Goal: Task Accomplishment & Management: Complete application form

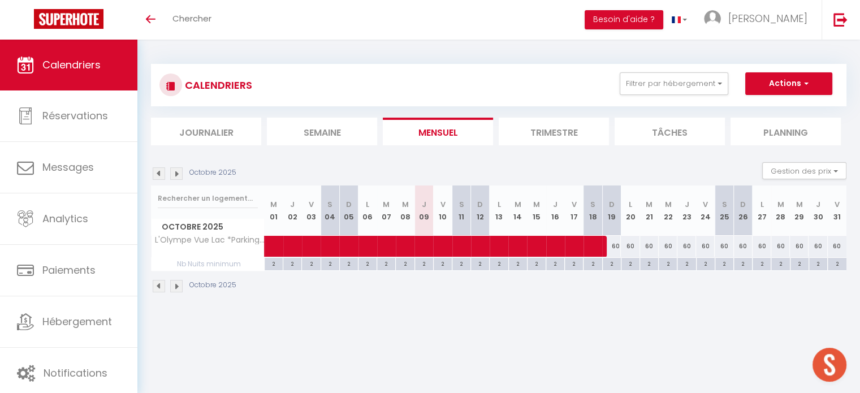
click at [177, 282] on img at bounding box center [176, 286] width 12 height 12
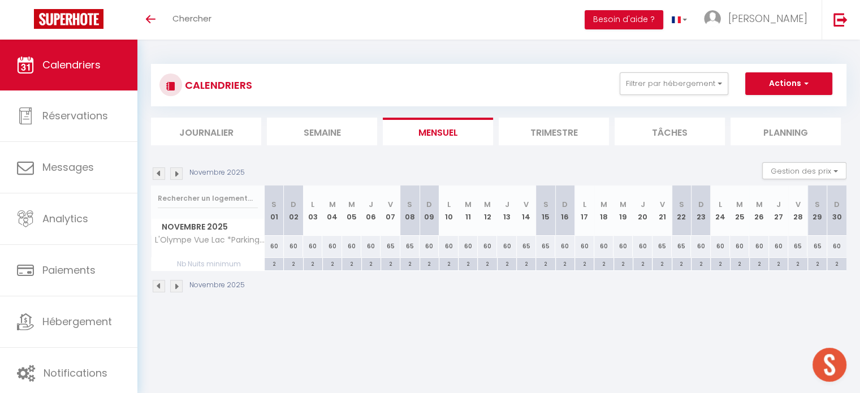
click at [177, 282] on img at bounding box center [176, 286] width 12 height 12
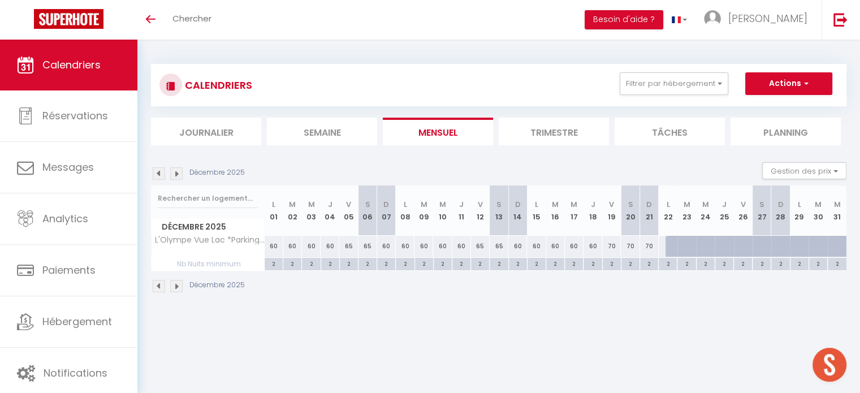
click at [177, 282] on img at bounding box center [176, 286] width 12 height 12
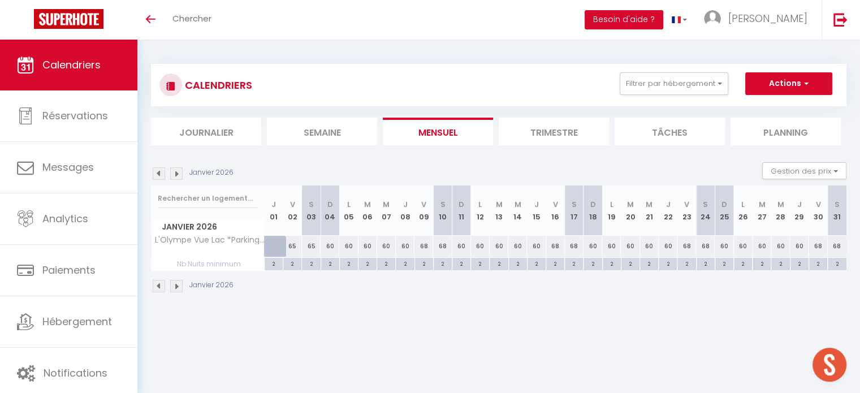
click at [162, 284] on img at bounding box center [159, 286] width 12 height 12
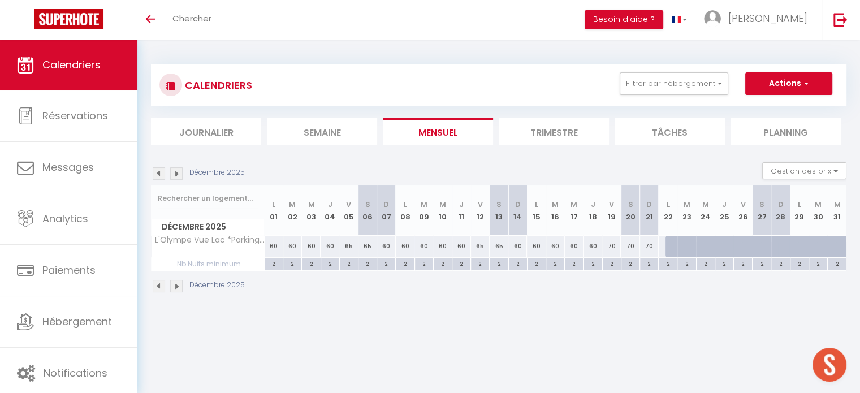
click at [162, 284] on img at bounding box center [159, 286] width 12 height 12
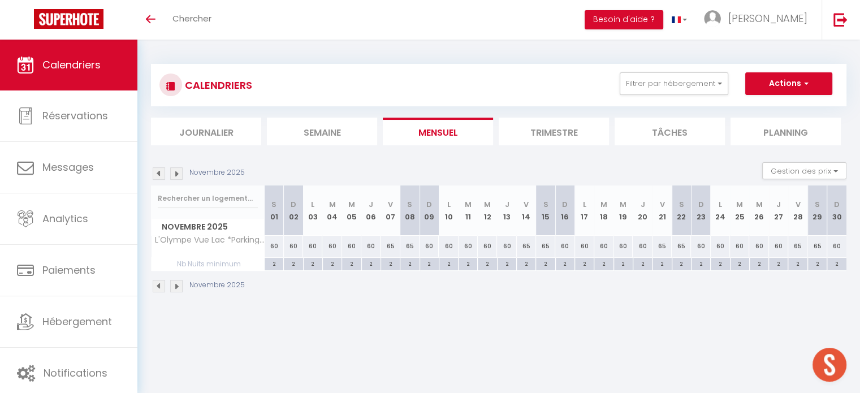
click at [162, 284] on img at bounding box center [159, 286] width 12 height 12
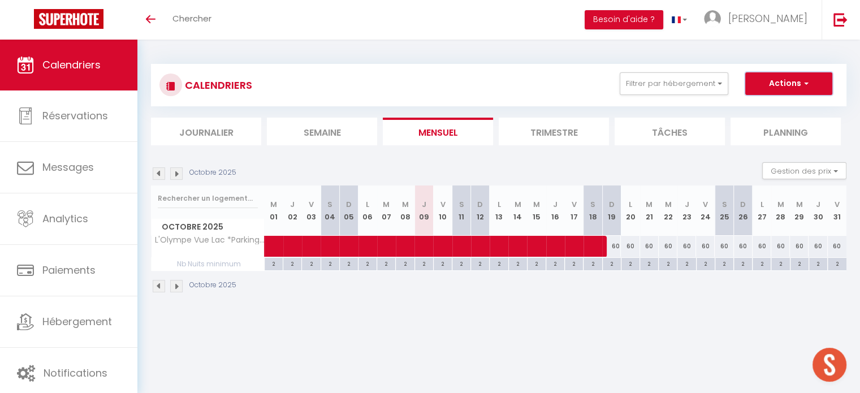
click at [794, 88] on button "Actions" at bounding box center [788, 83] width 87 height 23
click at [780, 103] on link "Nouvelle réservation" at bounding box center [777, 109] width 98 height 17
select select
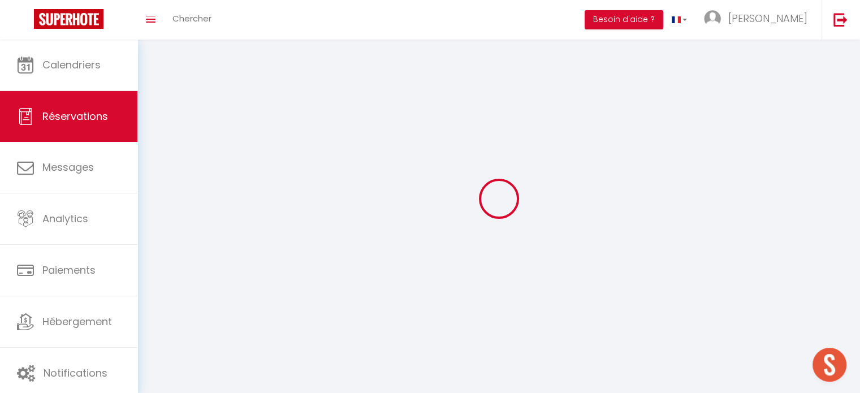
select select
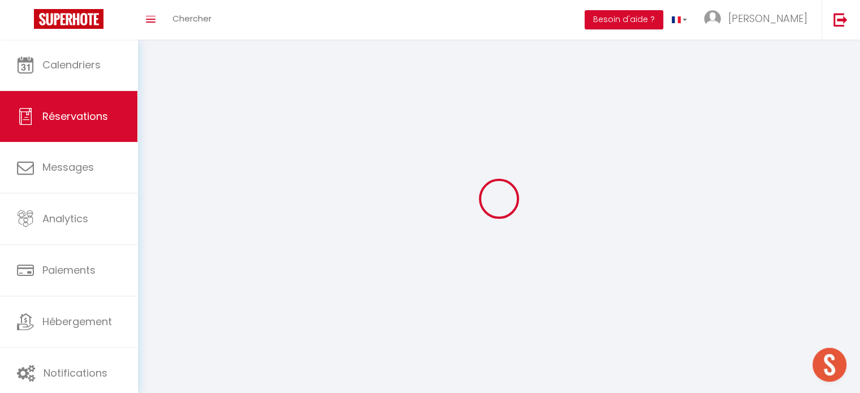
select select
checkbox input "false"
select select
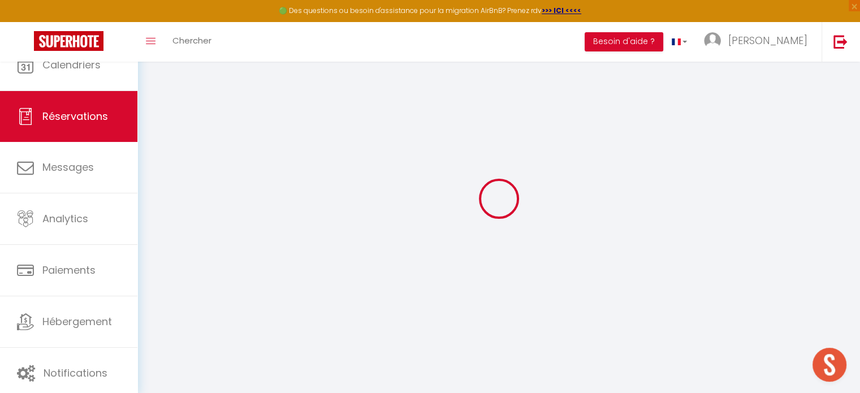
select select
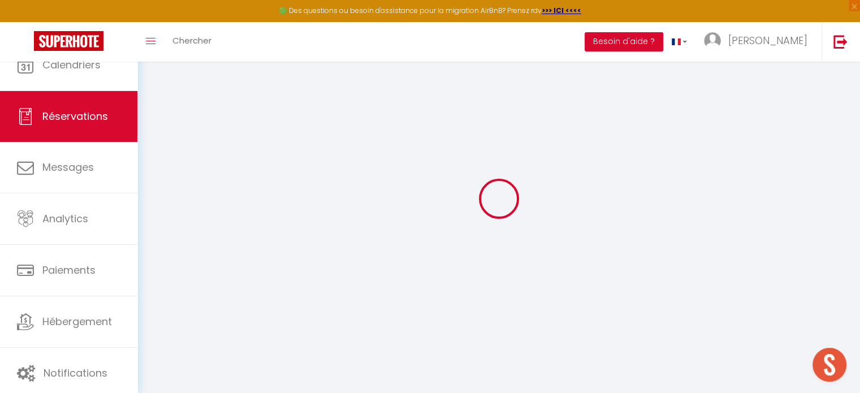
select select
checkbox input "false"
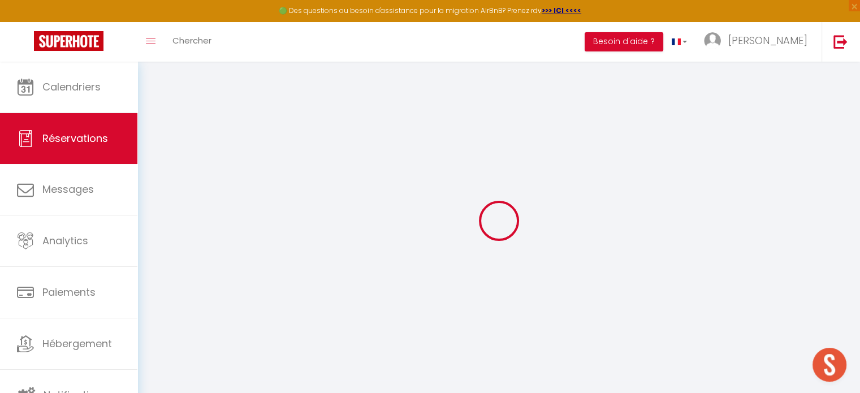
select select
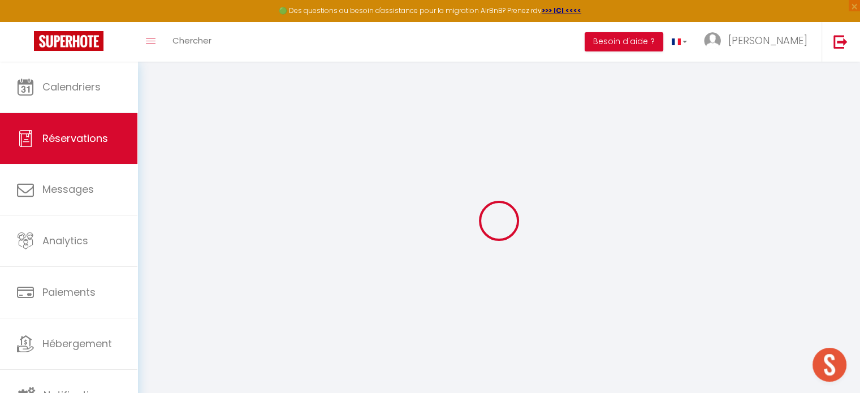
select select
checkbox input "false"
select select
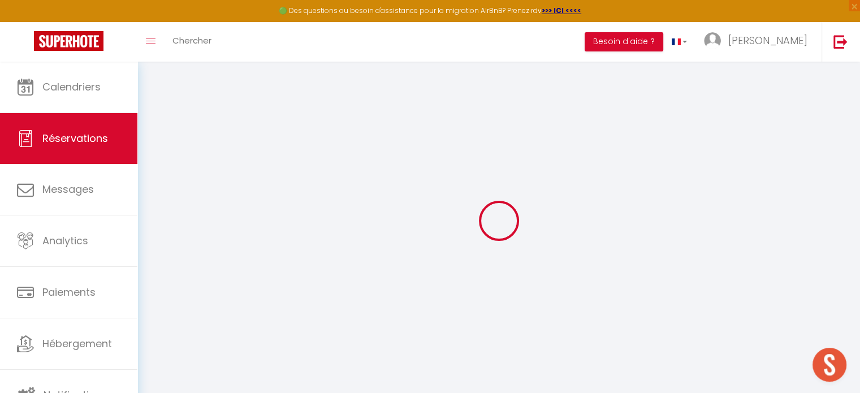
select select
checkbox input "false"
select select
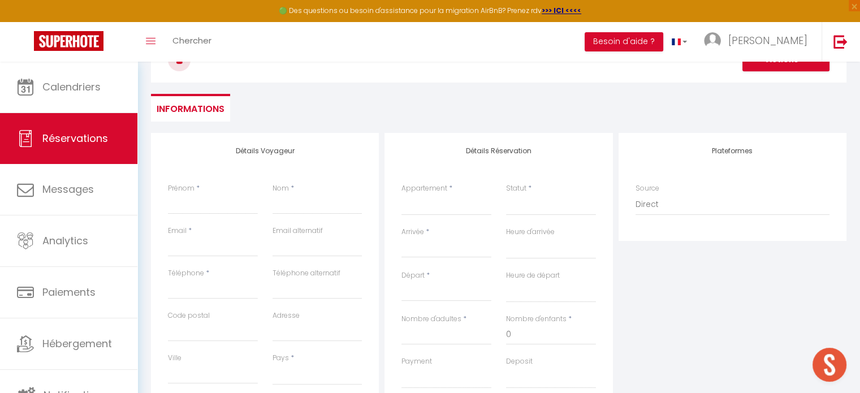
scroll to position [113, 0]
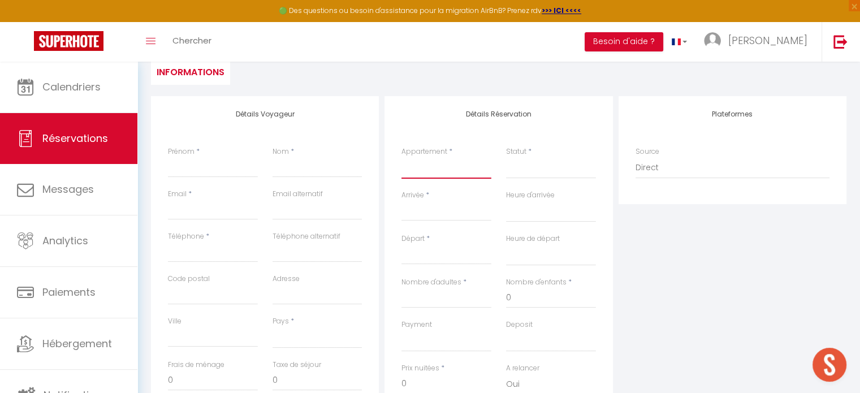
click at [410, 169] on select "T2 Le Club *WIFI *CLIM *Piscine - Centre-Ville Studio cabine 1ère ligne pleine …" at bounding box center [446, 167] width 90 height 21
select select "43205"
click at [401, 157] on select "T2 Le Club *WIFI *CLIM *Piscine - Centre-Ville Studio cabine 1ère ligne pleine …" at bounding box center [446, 167] width 90 height 21
select select
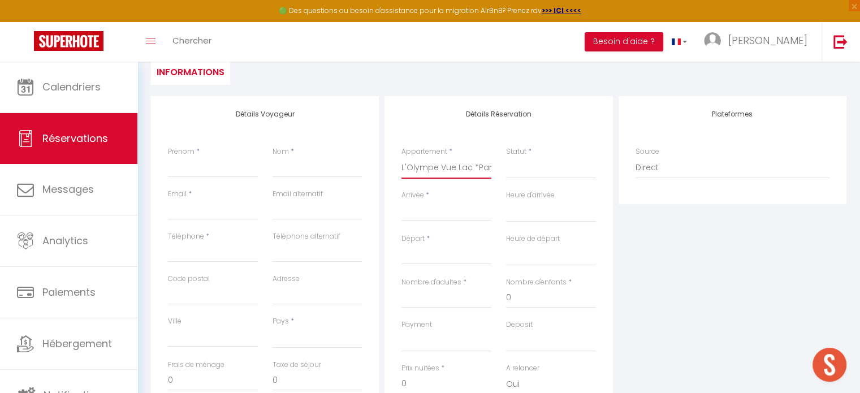
select select
checkbox input "false"
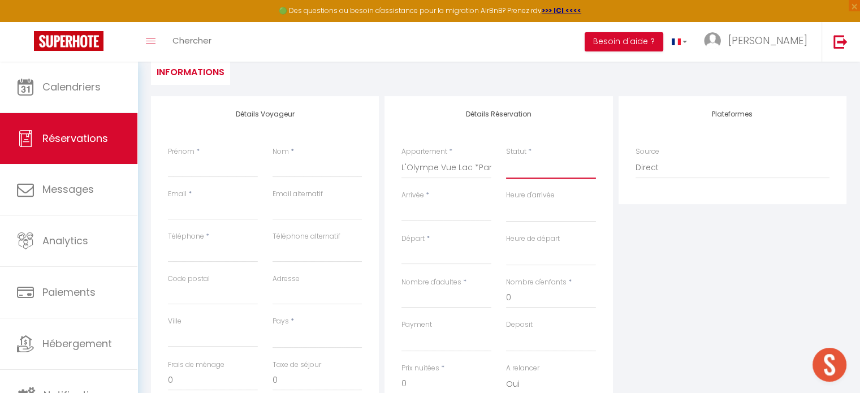
click at [539, 174] on select "Confirmé Non Confirmé Annulé Annulé par le voyageur No Show Request" at bounding box center [551, 167] width 90 height 21
select select
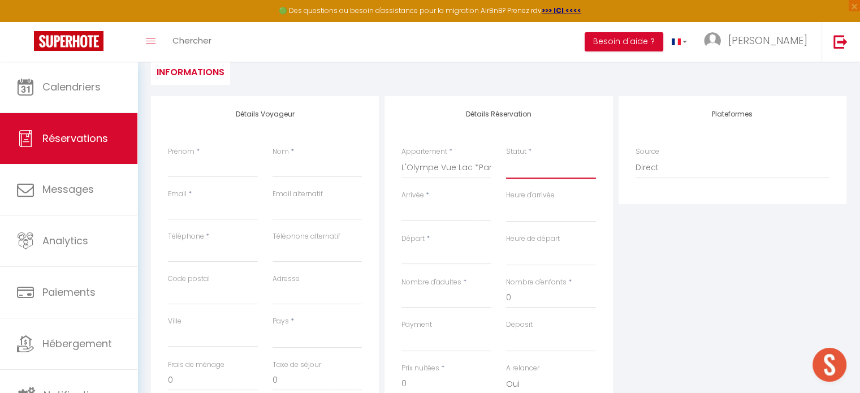
select select
checkbox input "false"
select select "1"
click at [506, 157] on select "Confirmé Non Confirmé Annulé Annulé par le voyageur No Show Request" at bounding box center [551, 167] width 90 height 21
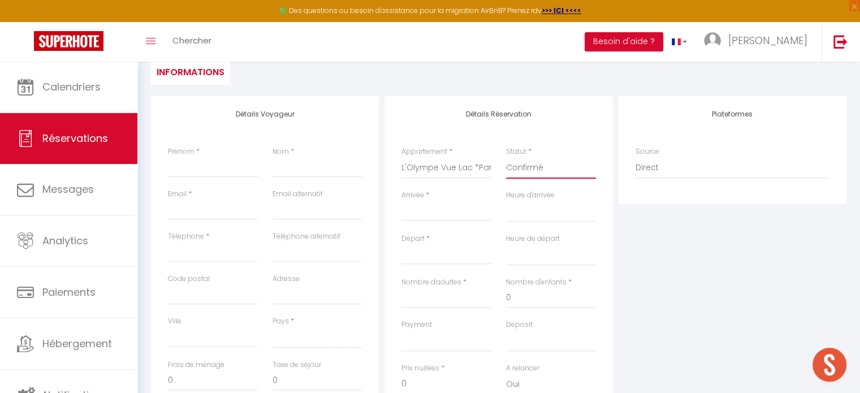
select select
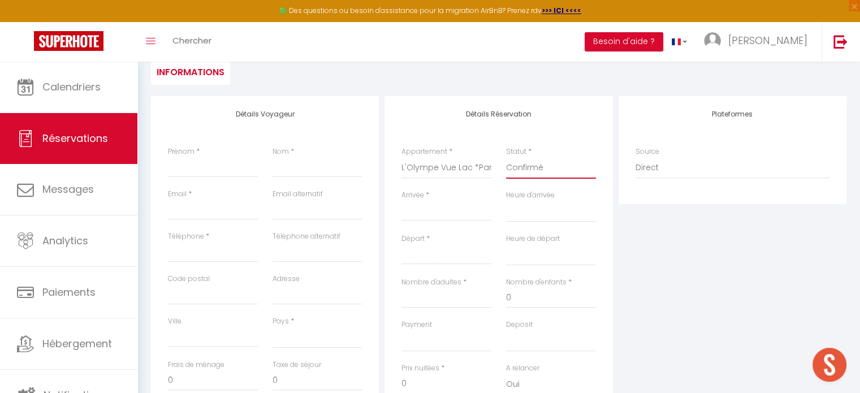
checkbox input "false"
click at [457, 223] on div "Arrivée * < Oct 2025 > Dim Lun Mar Mer Jeu Ven Sam 1 2 3 4 5 6 7 8 9 10 11 12 1…" at bounding box center [446, 212] width 105 height 44
click at [458, 217] on input "Arrivée" at bounding box center [446, 212] width 90 height 15
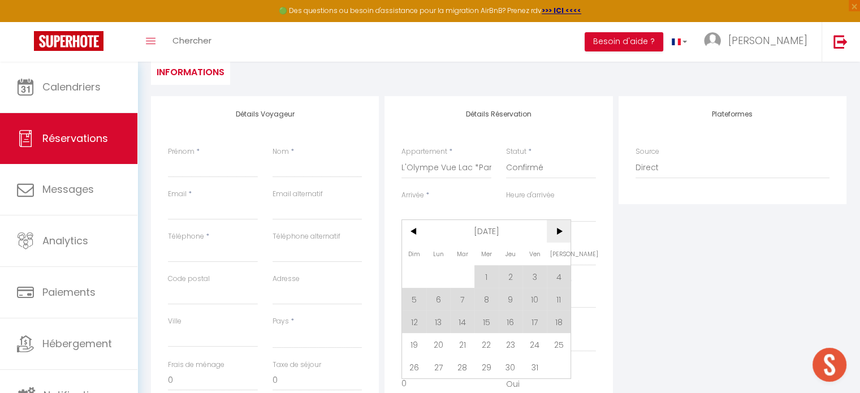
click at [561, 226] on span ">" at bounding box center [559, 231] width 24 height 23
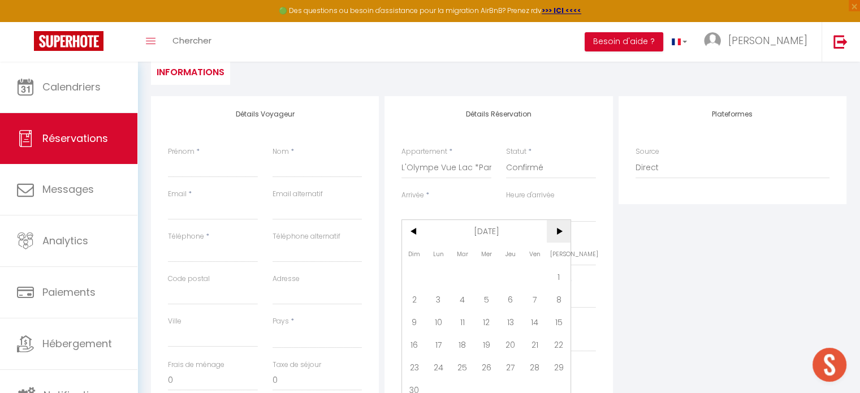
click at [559, 231] on span ">" at bounding box center [559, 231] width 24 height 23
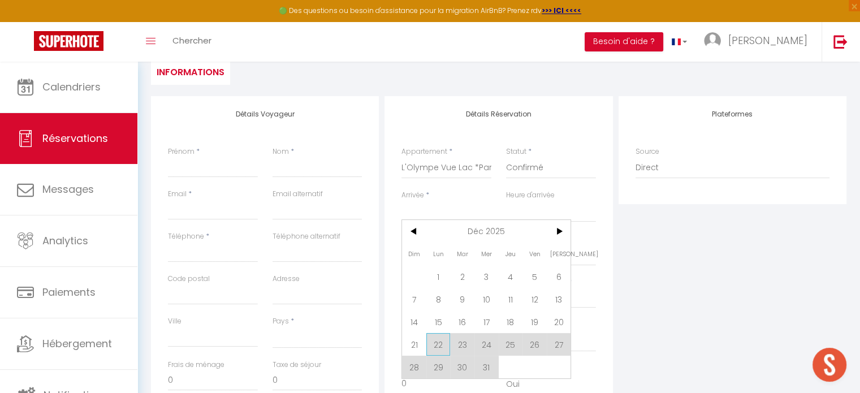
click at [443, 342] on span "22" at bounding box center [438, 344] width 24 height 23
select select
type input "Lun 22 Décembre 2025"
select select
type input "Mar 23 Décembre 2025"
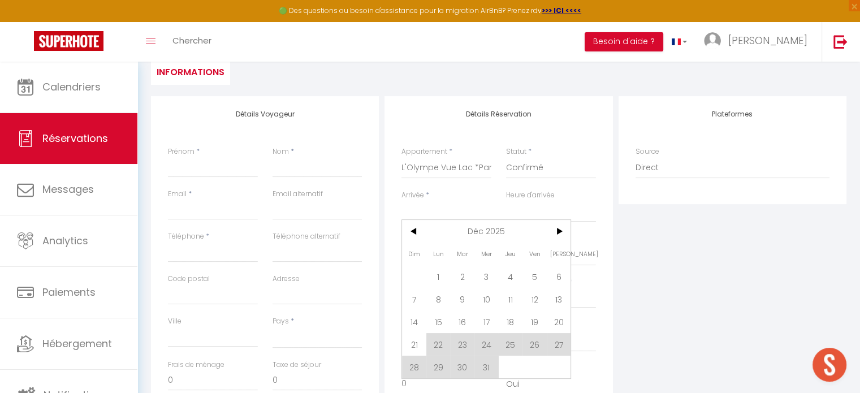
select select
checkbox input "false"
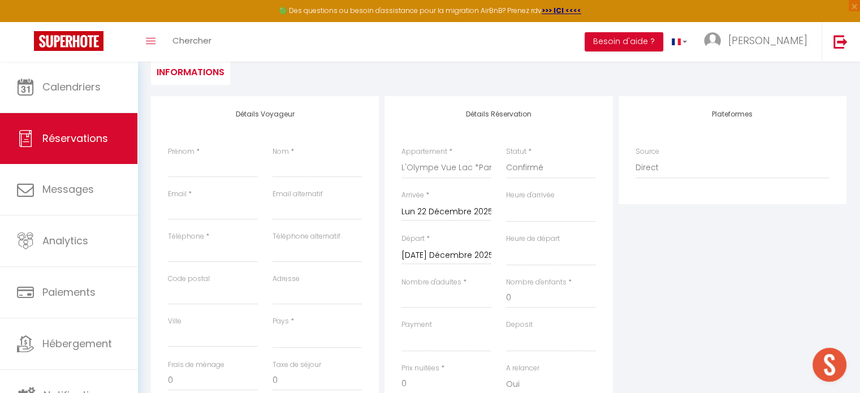
click at [454, 246] on div "Mar 23 Décembre 2025 < Déc 2025 > Dim Lun Mar Mer Jeu Ven Sam 1 2 3 4 5 6 7 8 9…" at bounding box center [446, 254] width 90 height 20
click at [453, 260] on input "Mar 23 Décembre 2025" at bounding box center [446, 255] width 90 height 15
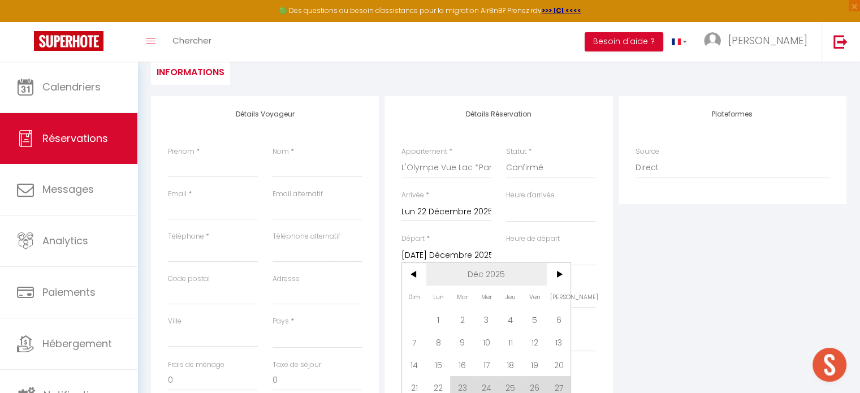
scroll to position [170, 0]
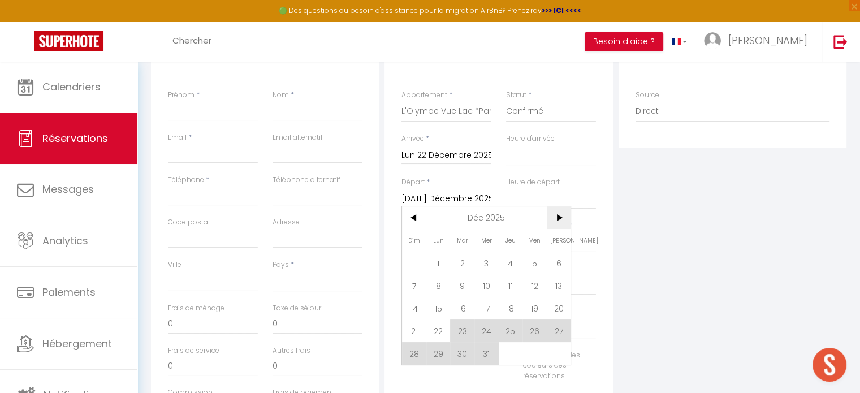
click at [552, 218] on span ">" at bounding box center [559, 217] width 24 height 23
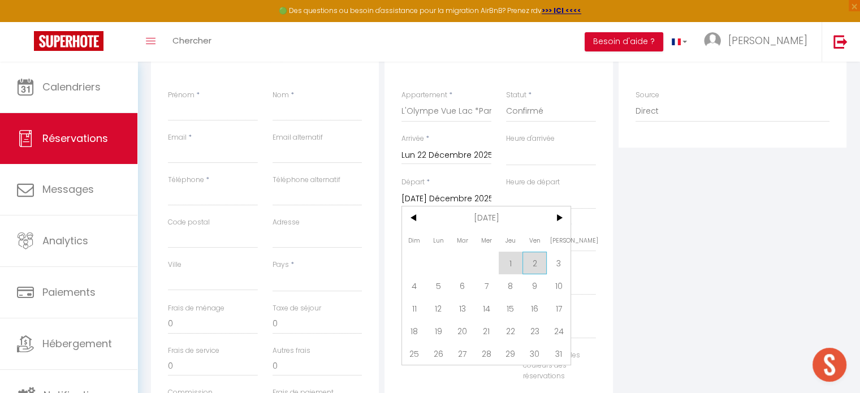
click at [529, 266] on span "2" at bounding box center [534, 263] width 24 height 23
select select
type input "Ven 02 Janvier 2026"
select select
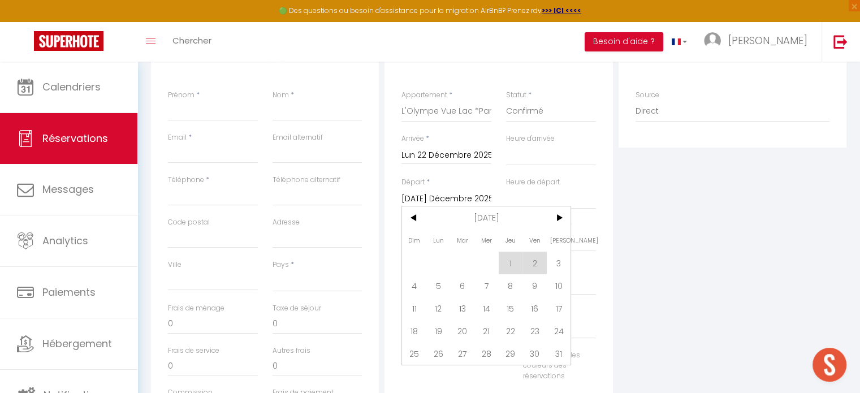
select select
checkbox input "false"
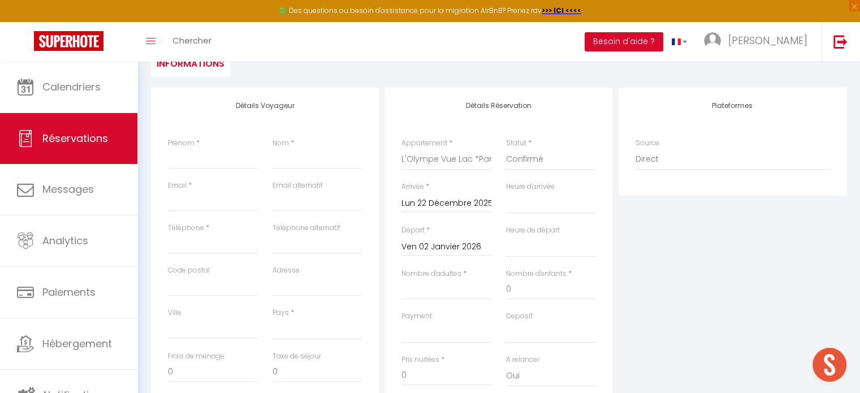
scroll to position [217, 0]
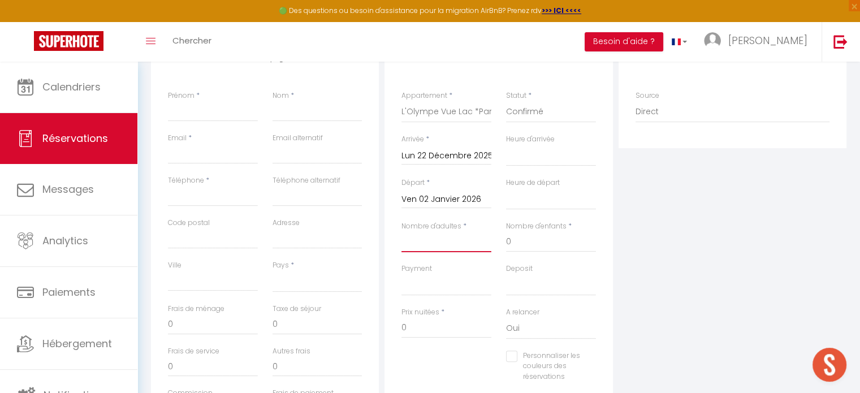
click at [472, 242] on input "Nombre d'adultes" at bounding box center [446, 242] width 90 height 20
type input "1"
select select
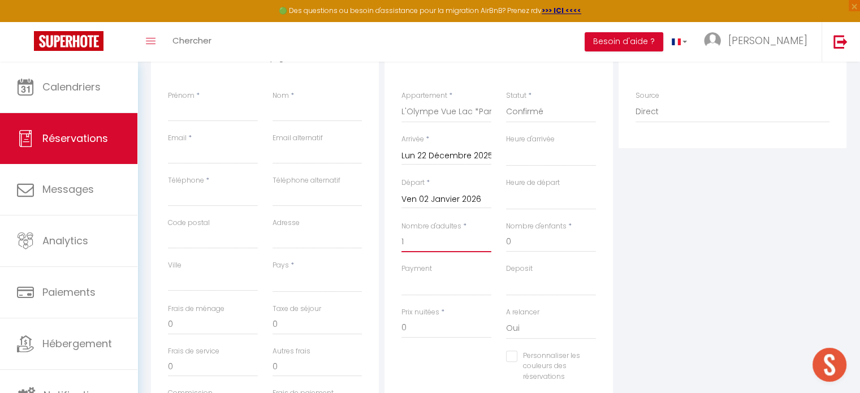
select select
checkbox input "false"
select select
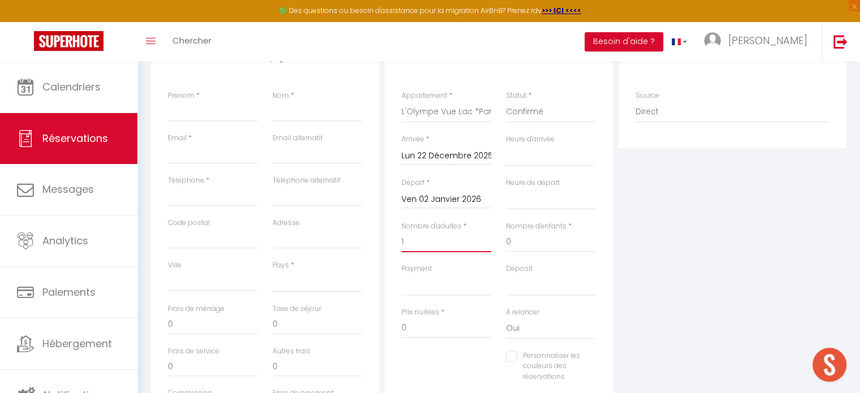
select select
checkbox input "false"
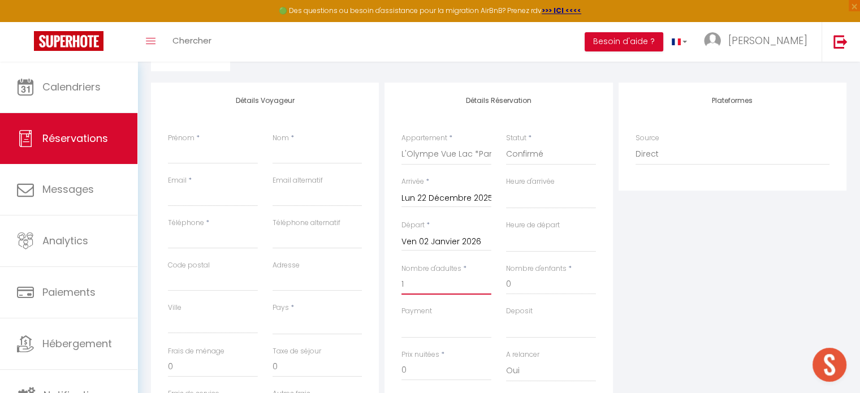
scroll to position [161, 0]
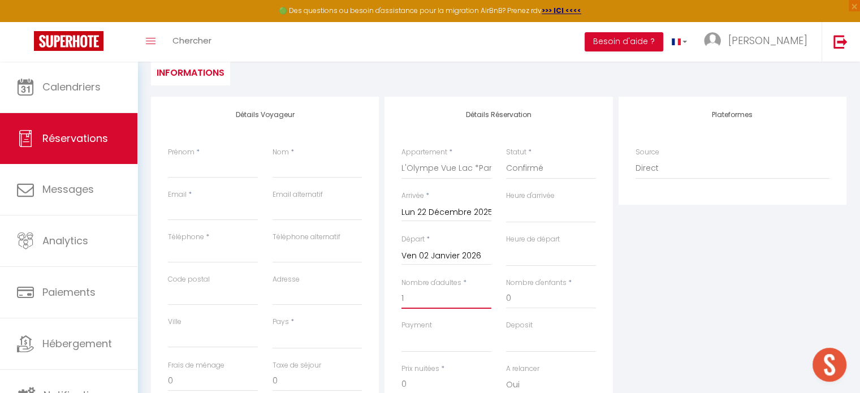
type input "1"
drag, startPoint x: 226, startPoint y: 168, endPoint x: 249, endPoint y: 129, distance: 45.6
click at [226, 168] on input "Prénom" at bounding box center [213, 168] width 90 height 20
click at [201, 163] on input "Prénom" at bounding box center [213, 168] width 90 height 20
paste input "[PERSON_NAME]"
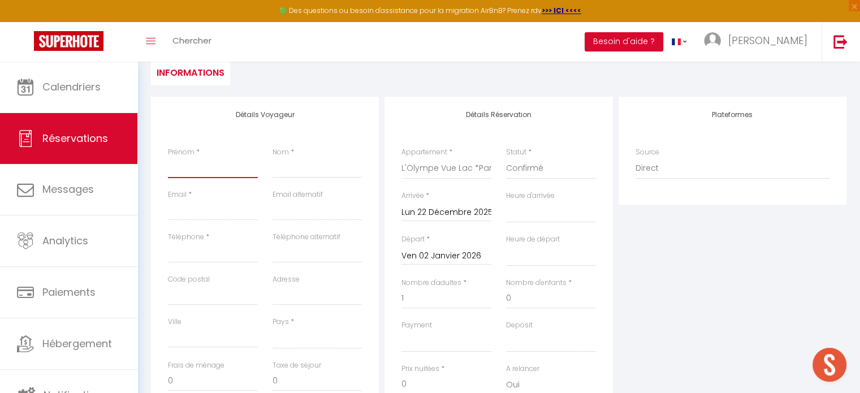
type input "[PERSON_NAME]"
select select
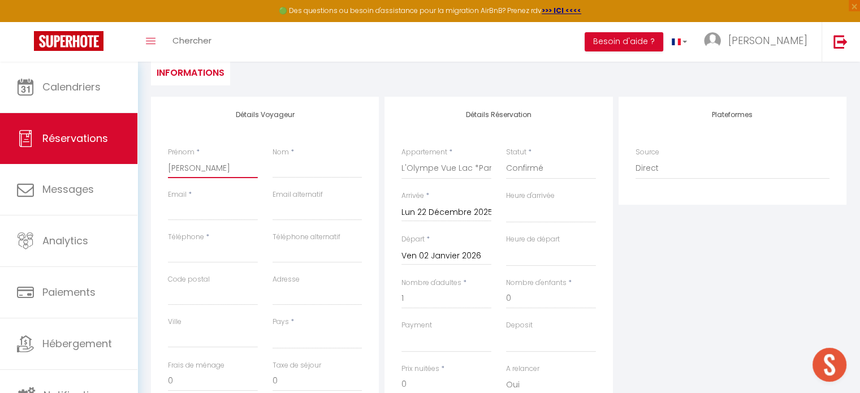
select select
checkbox input "false"
type input "[PERSON_NAME]"
click at [318, 171] on input "Nom" at bounding box center [318, 168] width 90 height 20
paste input "Rouiller"
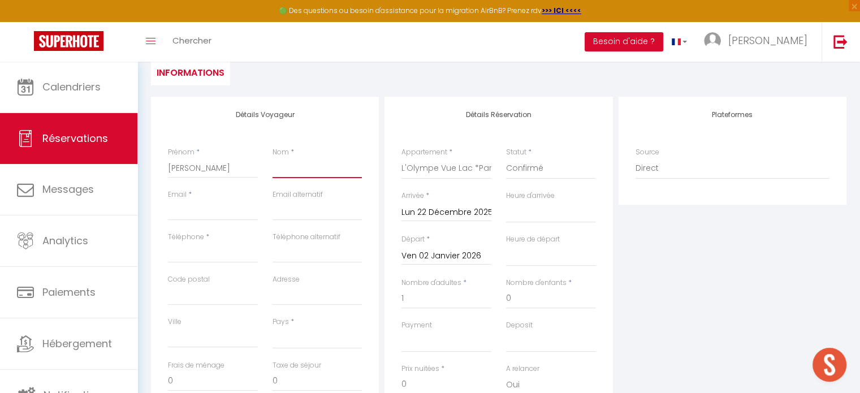
type input "Rouiller"
select select
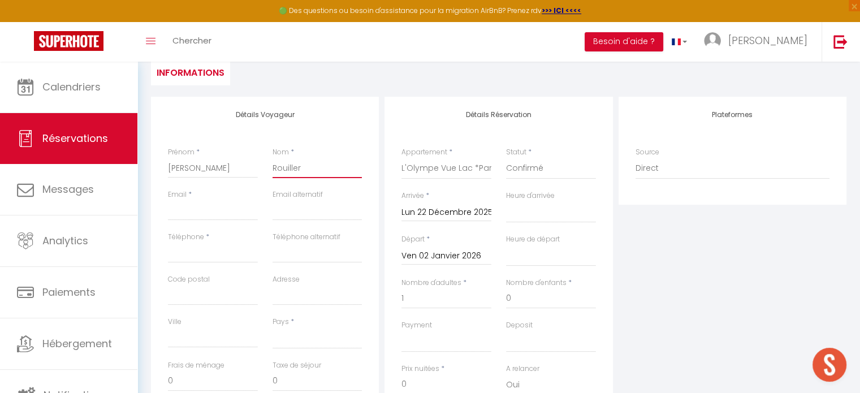
select select
checkbox input "false"
type input "Rouiller"
click at [214, 208] on input "Email client" at bounding box center [213, 210] width 90 height 20
paste input "[EMAIL_ADDRESS][DOMAIN_NAME]"
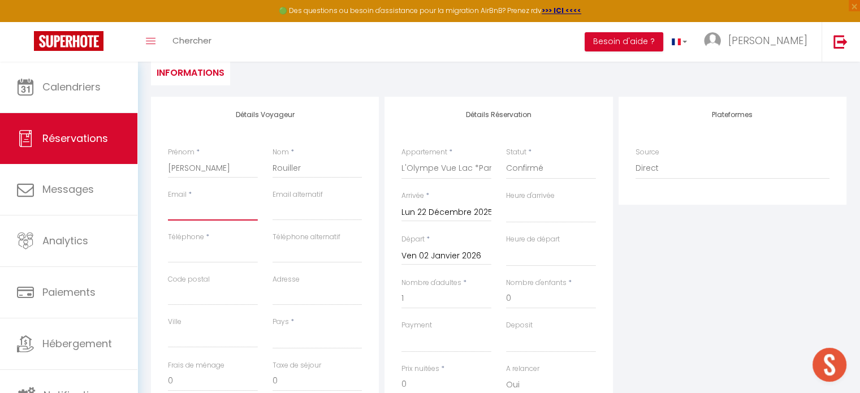
type input "[EMAIL_ADDRESS][DOMAIN_NAME]"
select select
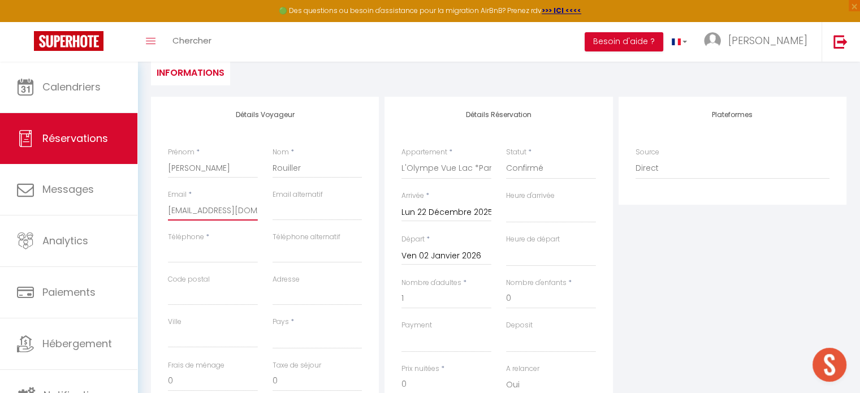
select select
checkbox input "false"
type input "[EMAIL_ADDRESS][DOMAIN_NAME]"
click at [211, 253] on input "Téléphone" at bounding box center [213, 253] width 90 height 20
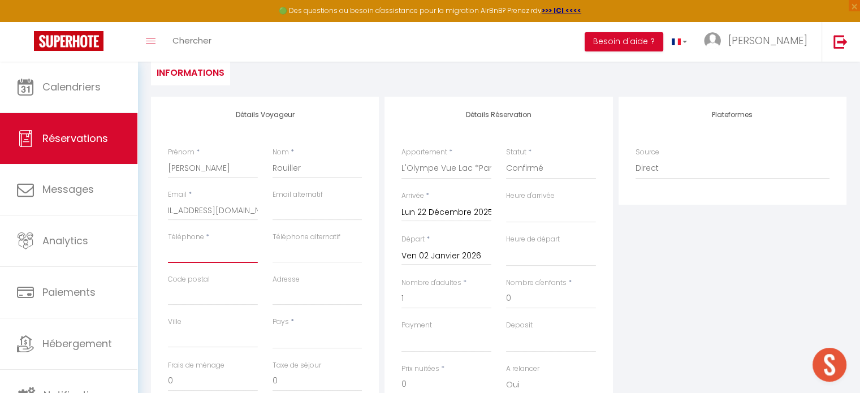
scroll to position [0, 0]
type input "+"
select select
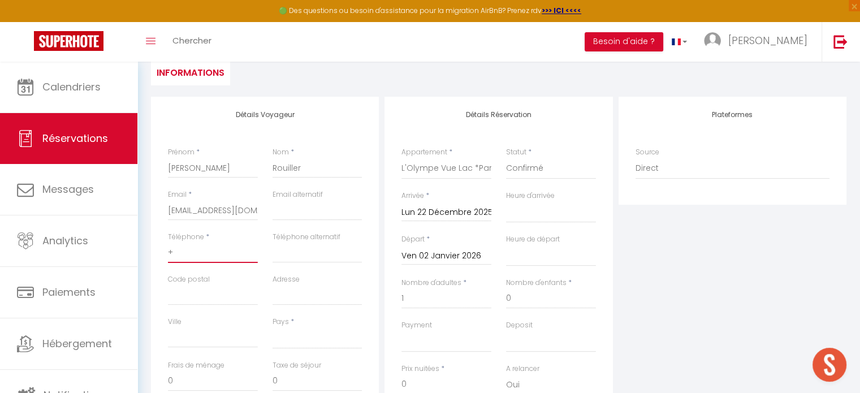
select select
checkbox input "false"
type input "+4"
select select
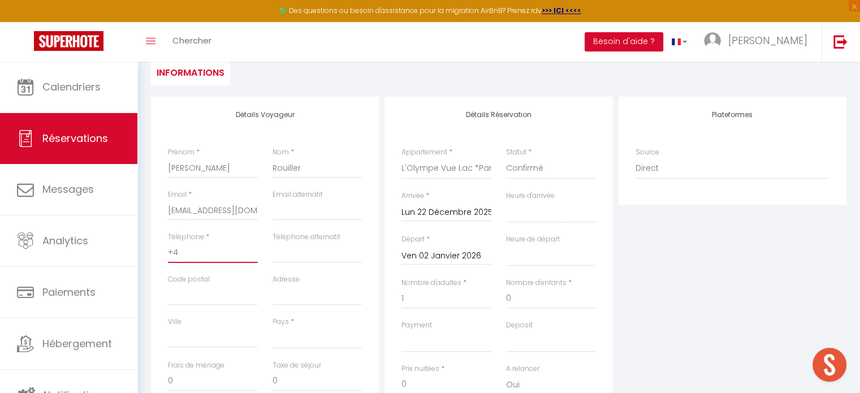
select select
checkbox input "false"
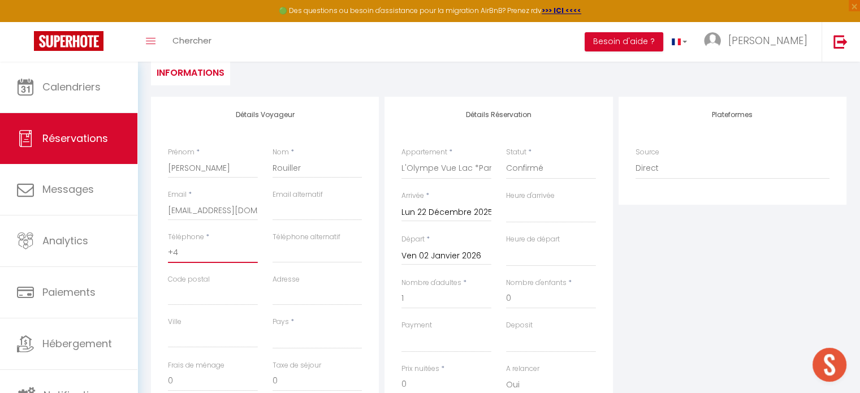
type input "+41"
select select
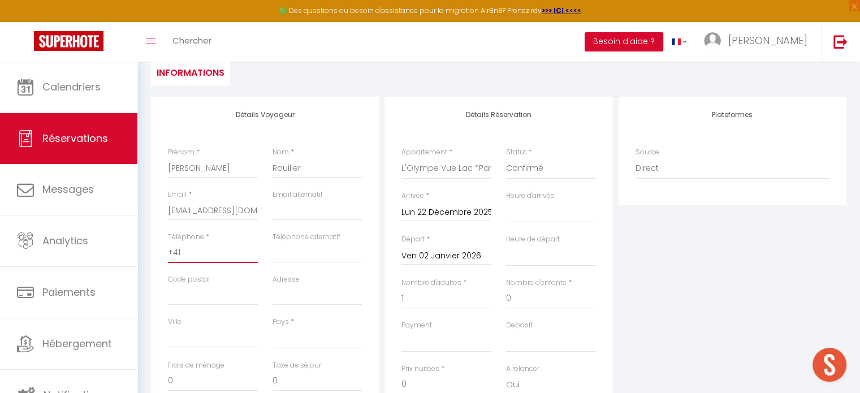
select select
checkbox input "false"
type input "+417"
select select
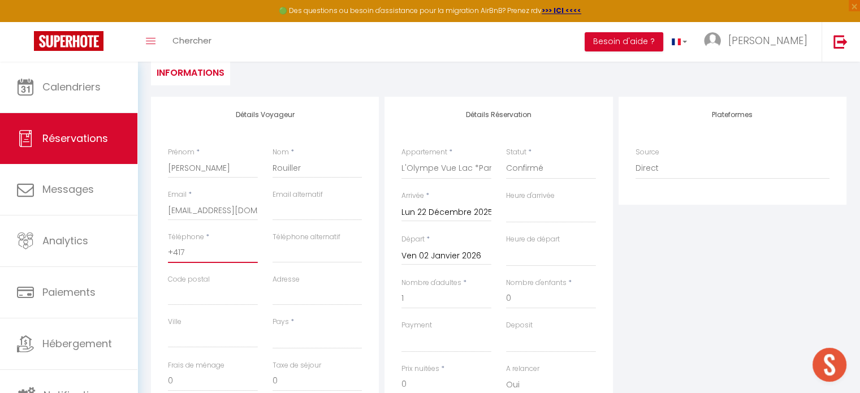
select select
checkbox input "false"
type input "+4179"
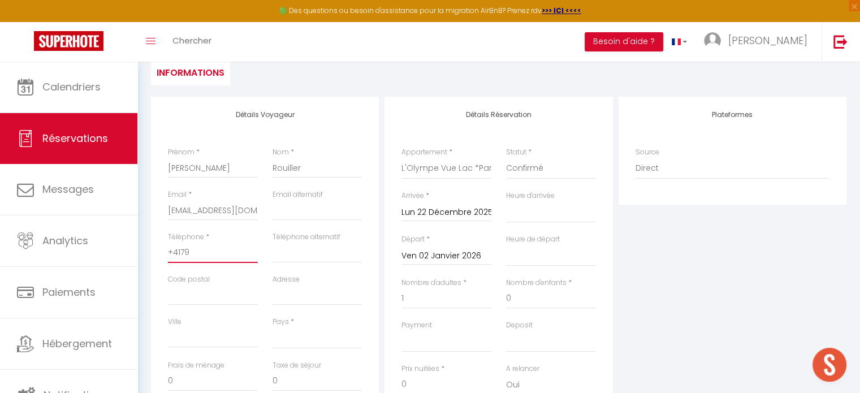
select select
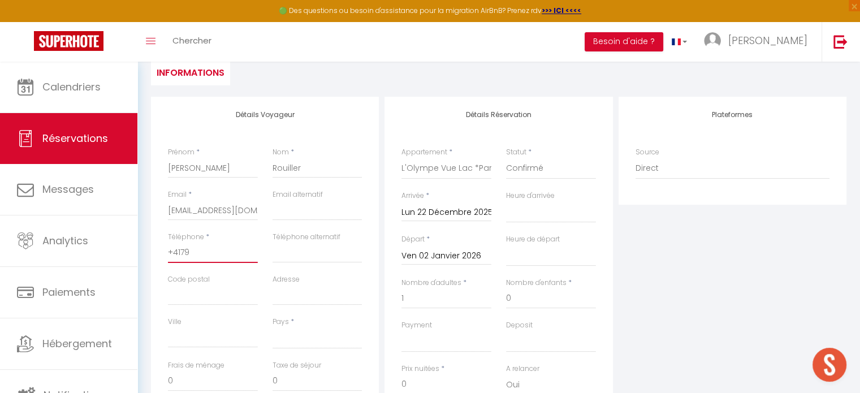
checkbox input "false"
type input "+41794"
select select
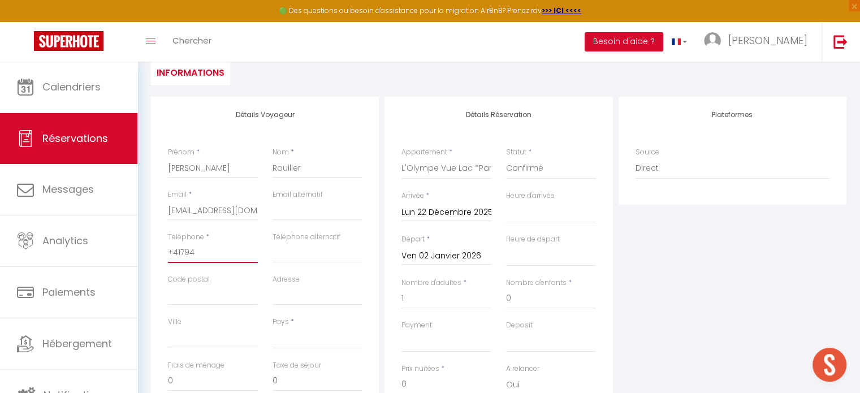
select select
checkbox input "false"
type input "+417947"
select select
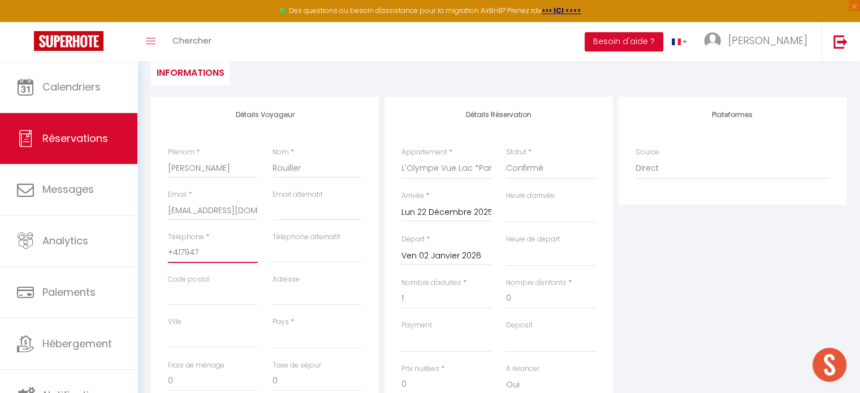
select select
checkbox input "false"
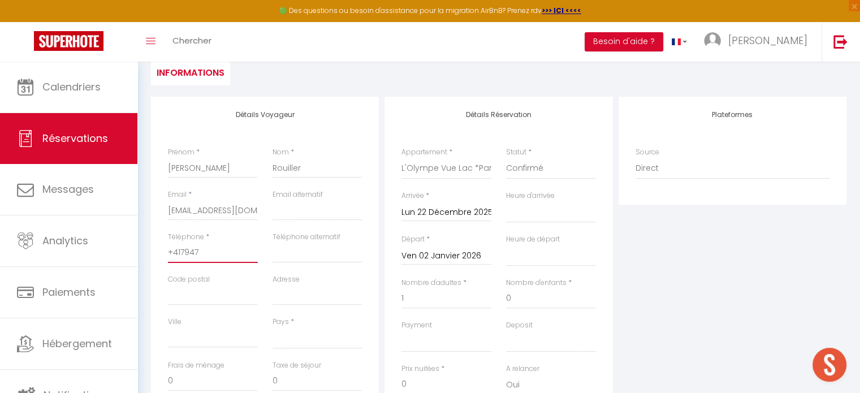
type input "+4179473"
select select
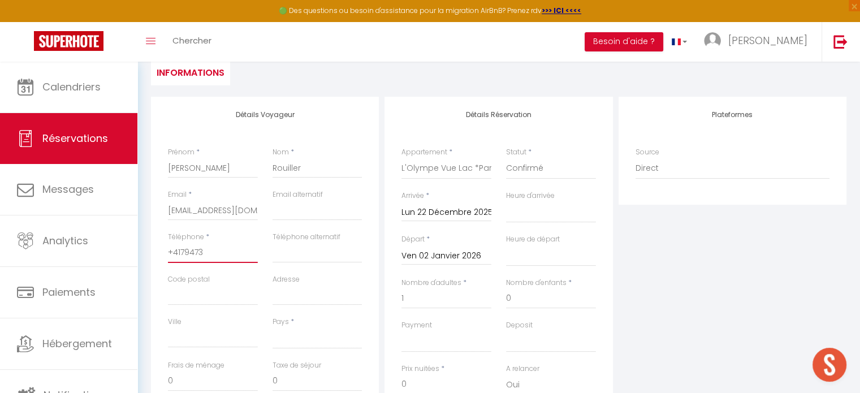
select select
checkbox input "false"
type input "+41794737"
select select
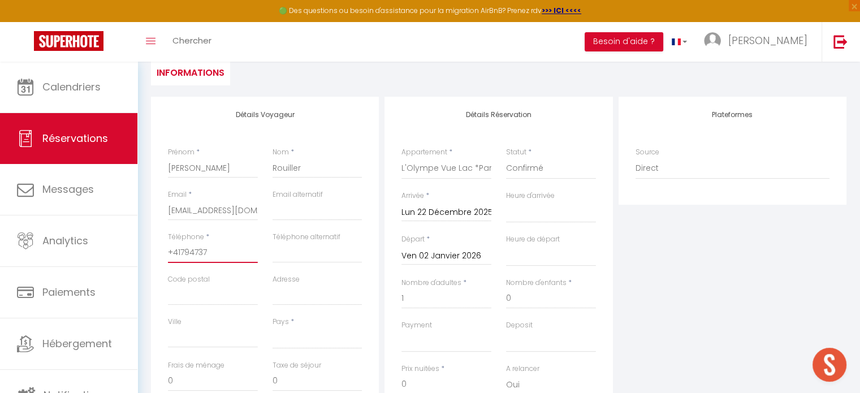
select select
checkbox input "false"
type input "+417947372"
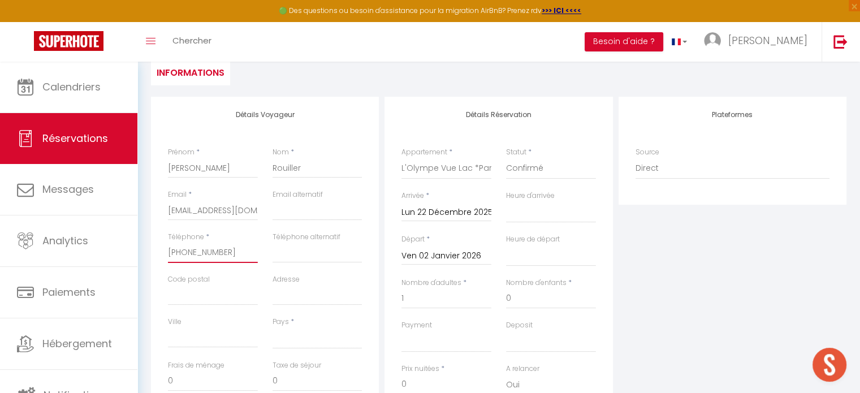
select select
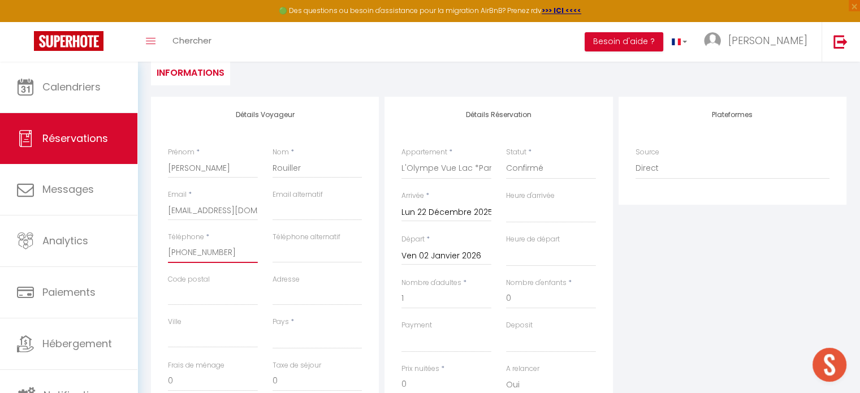
checkbox input "false"
type input "+4179473726"
select select
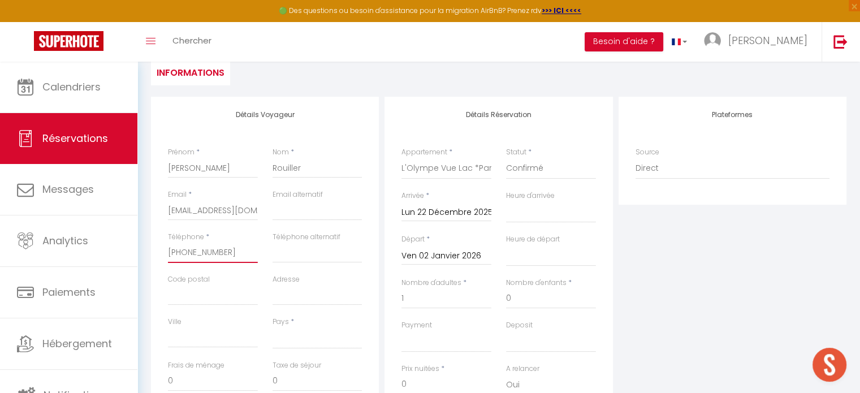
select select
checkbox input "false"
type input "[PHONE_NUMBER]"
select select
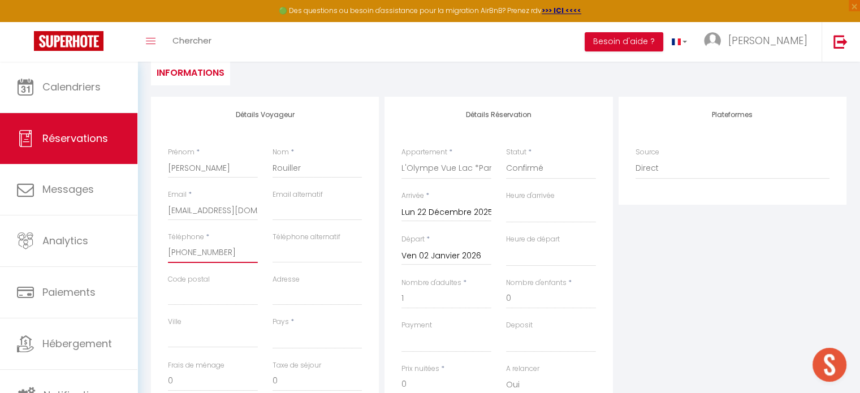
select select
checkbox input "false"
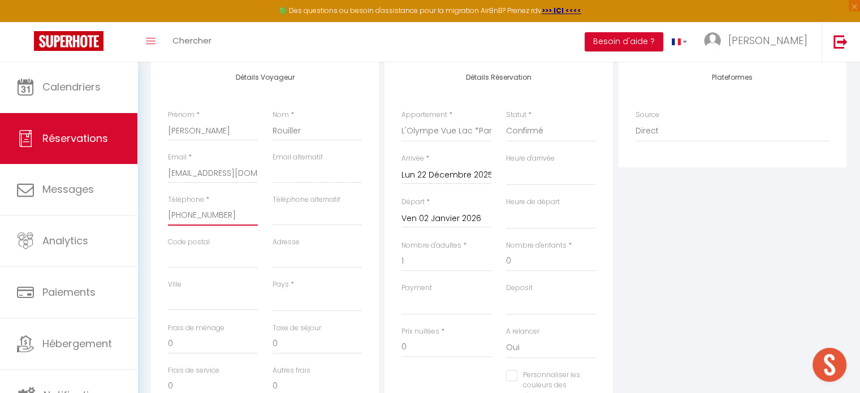
scroll to position [217, 0]
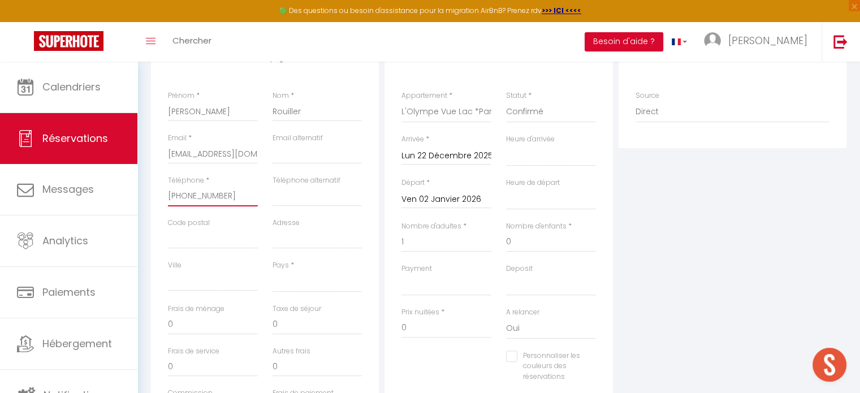
type input "[PHONE_NUMBER]"
click at [358, 283] on select "France Portugal Afghanistan Albania Algeria American Samoa Andorra Angola Angui…" at bounding box center [318, 281] width 90 height 21
select select "CH"
click at [273, 271] on select "France Portugal Afghanistan Albania Algeria American Samoa Andorra Angola Angui…" at bounding box center [318, 281] width 90 height 21
select select
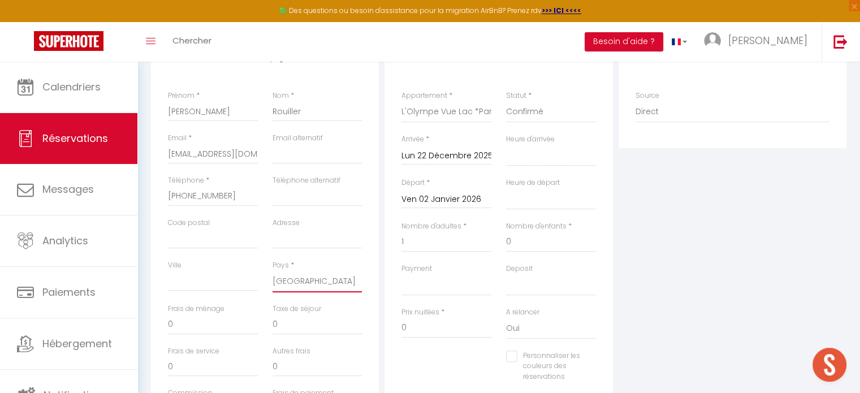
select select
checkbox input "false"
click at [412, 351] on div "Personnaliser les couleurs des réservations #D7092E" at bounding box center [498, 373] width 209 height 44
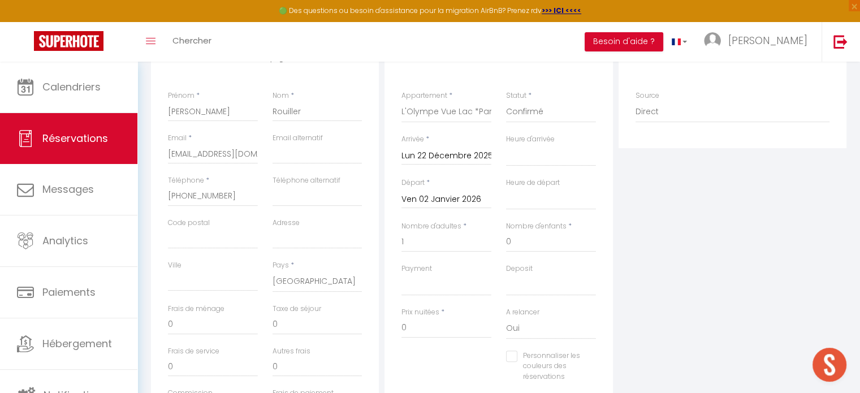
scroll to position [274, 0]
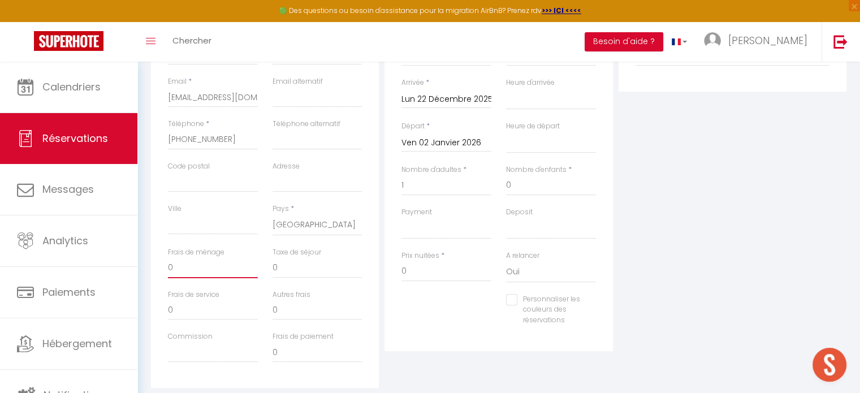
click at [226, 269] on input "0" at bounding box center [213, 268] width 90 height 20
click at [223, 271] on input "0" at bounding box center [213, 268] width 90 height 20
click at [469, 316] on div "Personnaliser les couleurs des réservations #D7092E" at bounding box center [498, 316] width 209 height 44
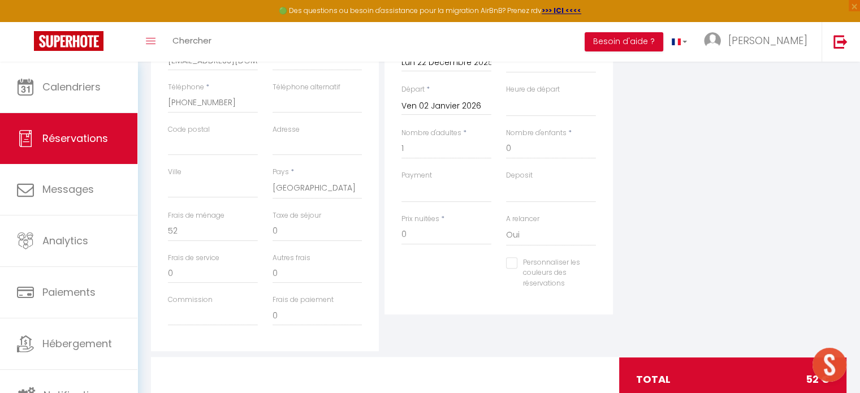
scroll to position [330, 0]
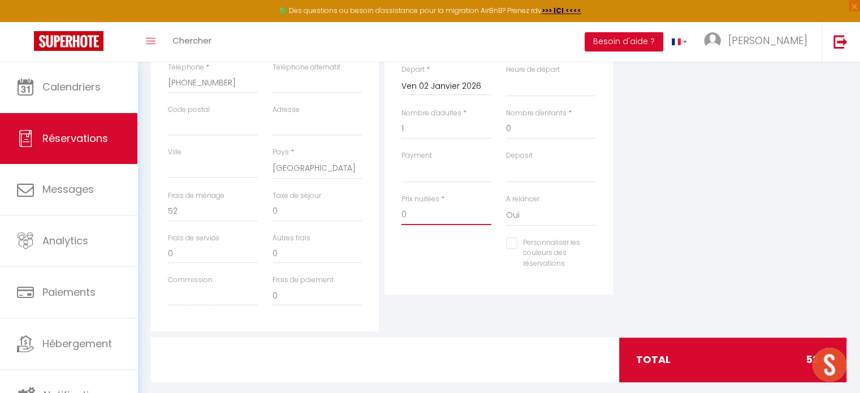
click at [439, 221] on input "0" at bounding box center [446, 215] width 90 height 20
click at [410, 205] on input "0" at bounding box center [446, 215] width 90 height 20
click at [416, 213] on input "0" at bounding box center [446, 215] width 90 height 20
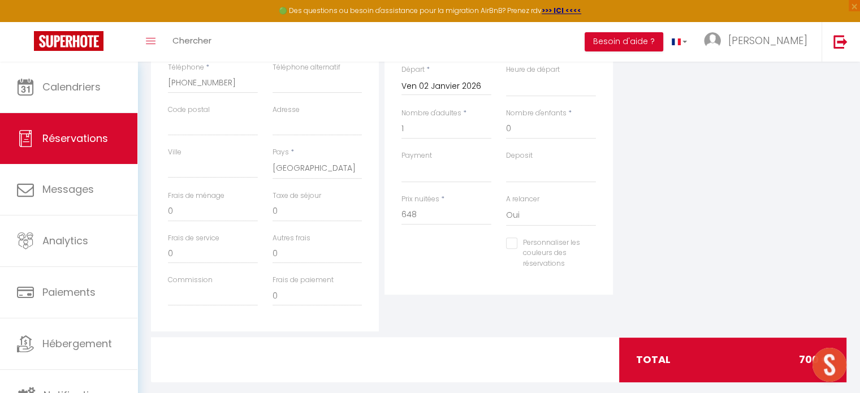
click at [329, 199] on div "Taxe de séjour 0" at bounding box center [318, 206] width 90 height 31
click at [327, 202] on input "0" at bounding box center [318, 211] width 90 height 20
click at [461, 290] on div "Détails Réservation Appartement * T2 Le Club *WIFI *CLIM *Piscine - Centre-Vill…" at bounding box center [498, 111] width 228 height 368
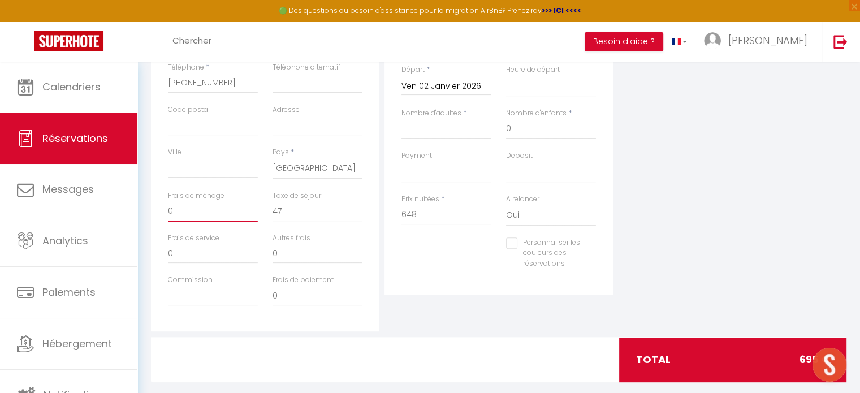
click at [226, 217] on input "0" at bounding box center [213, 211] width 90 height 20
click at [521, 271] on div "Personnaliser les couleurs des réservations #D7092E" at bounding box center [551, 259] width 105 height 44
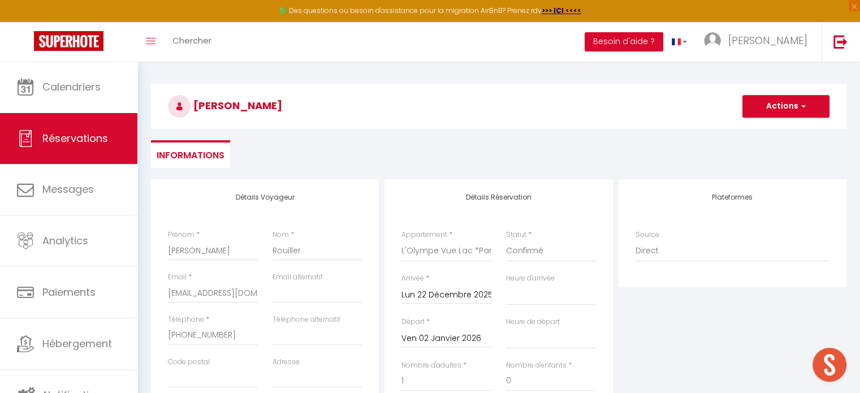
scroll to position [64, 0]
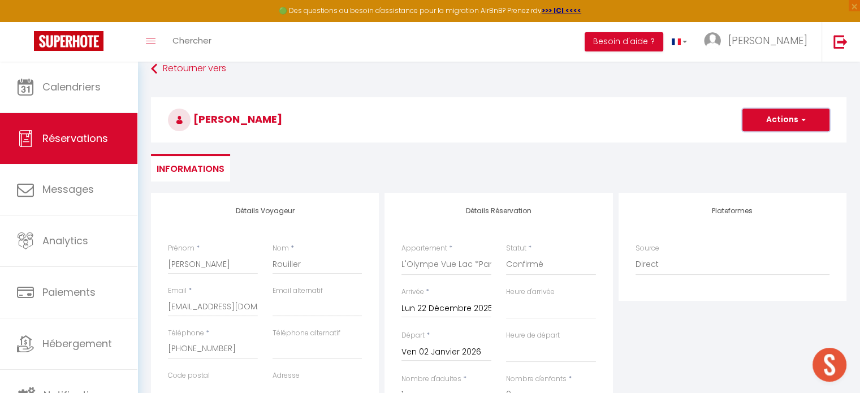
click at [775, 117] on button "Actions" at bounding box center [785, 120] width 87 height 23
click at [774, 142] on link "Enregistrer" at bounding box center [774, 144] width 89 height 15
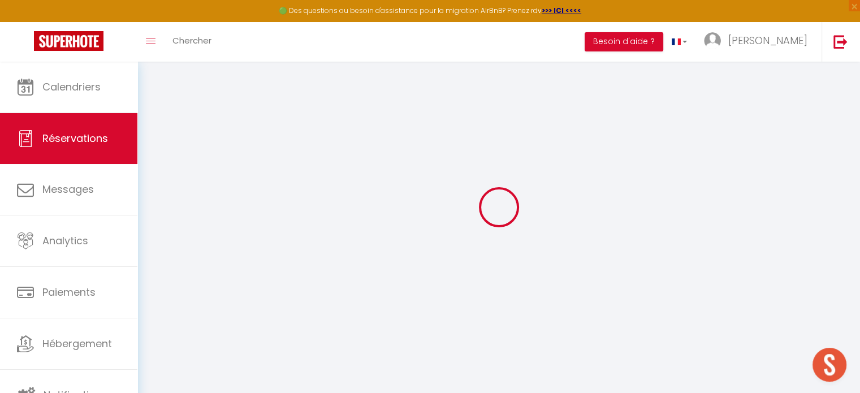
scroll to position [61, 0]
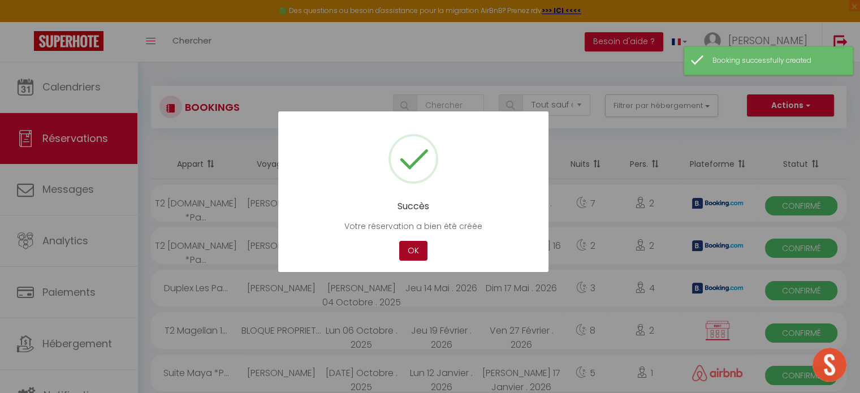
click at [407, 253] on button "OK" at bounding box center [413, 251] width 28 height 20
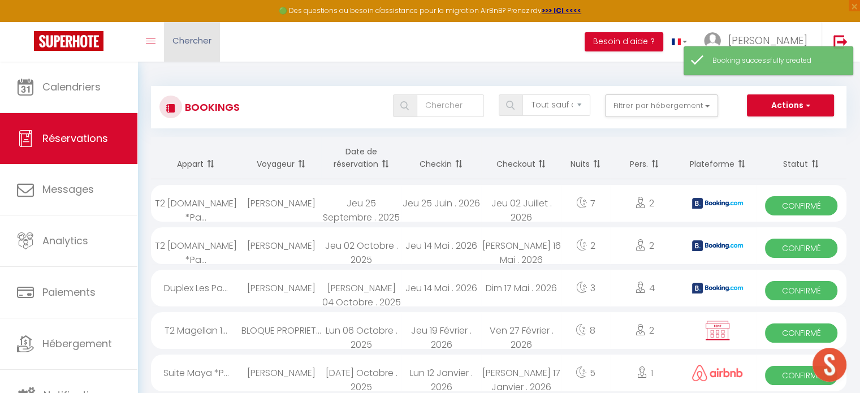
click at [190, 49] on link "Chercher" at bounding box center [192, 42] width 56 height 40
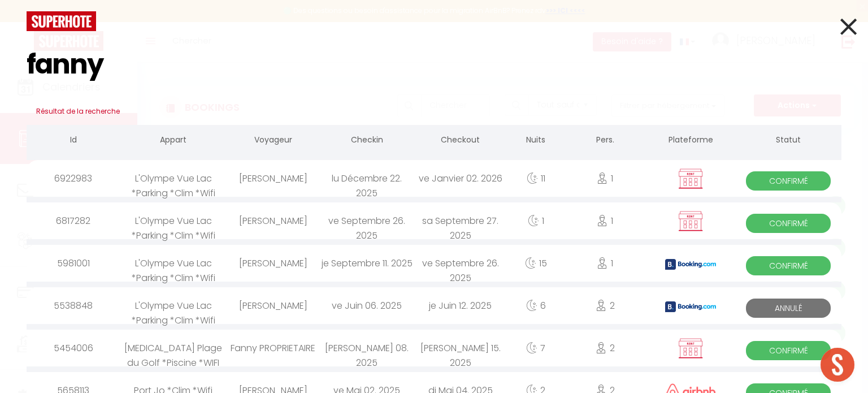
click at [357, 180] on div "lu Décembre 22. 2025" at bounding box center [367, 178] width 94 height 37
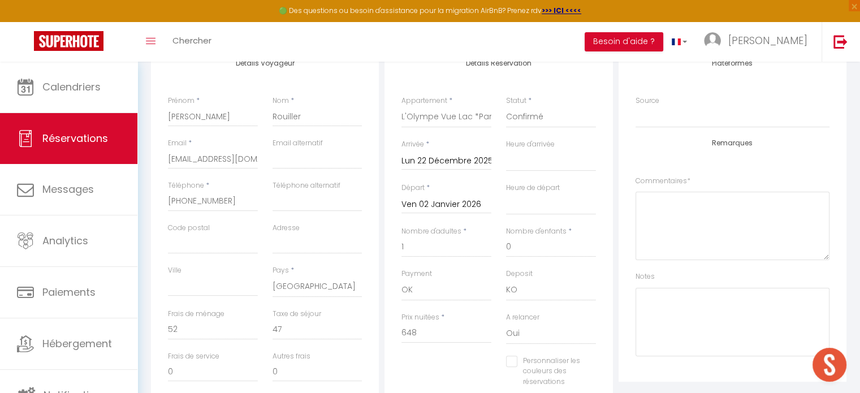
scroll to position [217, 0]
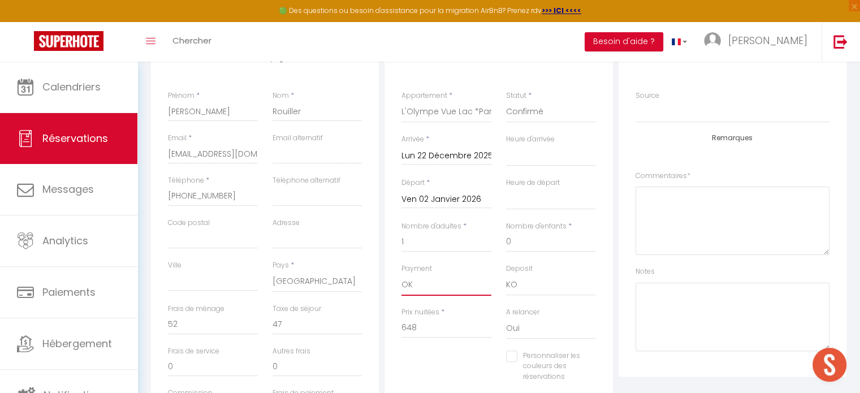
click at [434, 280] on select "OK KO" at bounding box center [446, 284] width 90 height 21
click at [401, 274] on select "OK KO" at bounding box center [446, 284] width 90 height 21
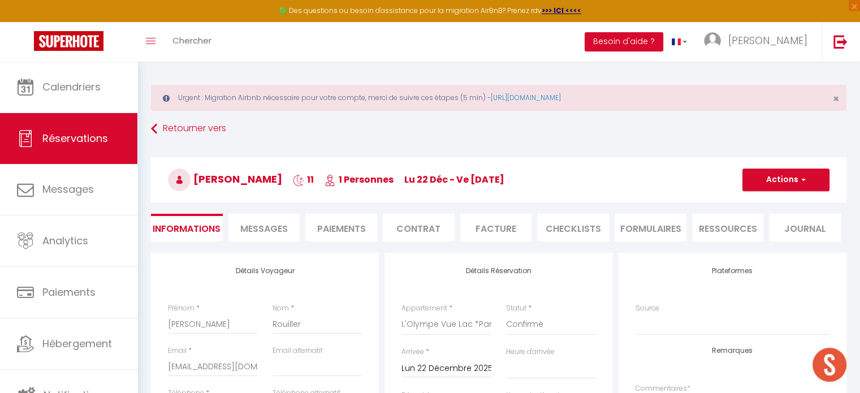
scroll to position [0, 0]
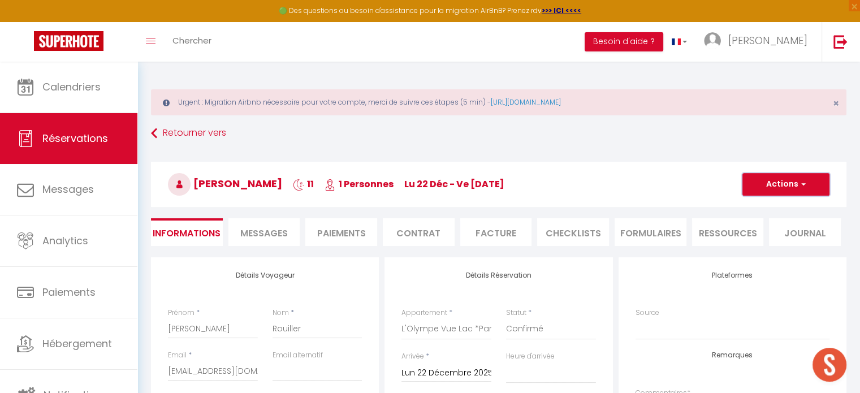
click at [794, 178] on button "Actions" at bounding box center [785, 184] width 87 height 23
click at [780, 204] on link "Enregistrer" at bounding box center [774, 209] width 89 height 15
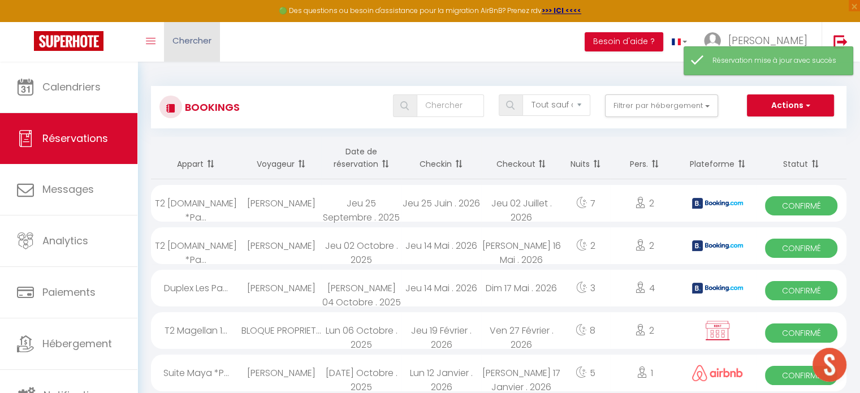
click at [216, 40] on link "Chercher" at bounding box center [192, 42] width 56 height 40
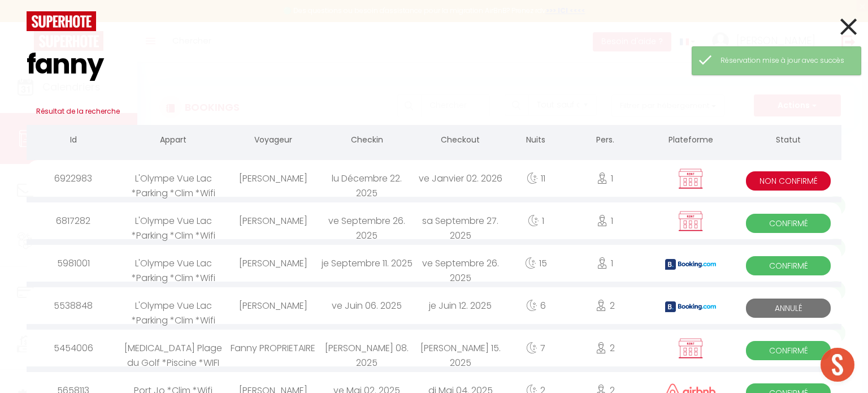
click at [349, 187] on div "lu Décembre 22. 2025" at bounding box center [367, 178] width 94 height 37
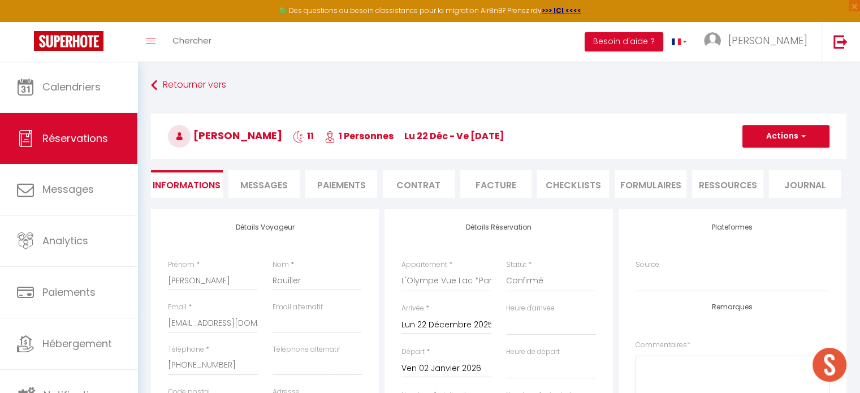
click at [330, 176] on li "Paiements" at bounding box center [341, 184] width 72 height 28
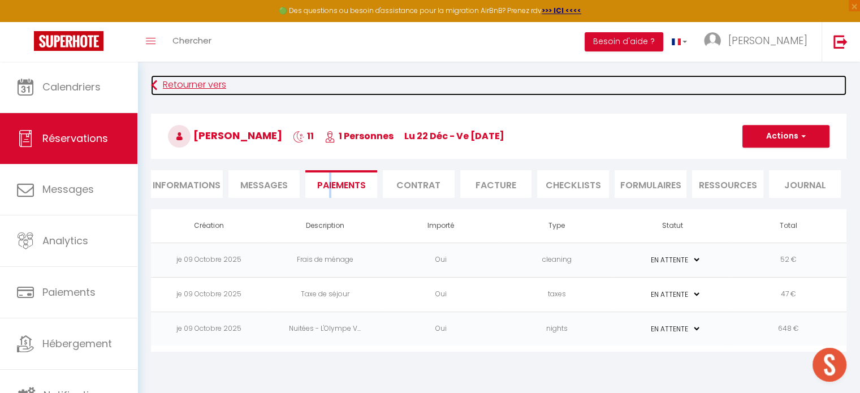
click at [541, 90] on link "Retourner vers" at bounding box center [498, 85] width 695 height 20
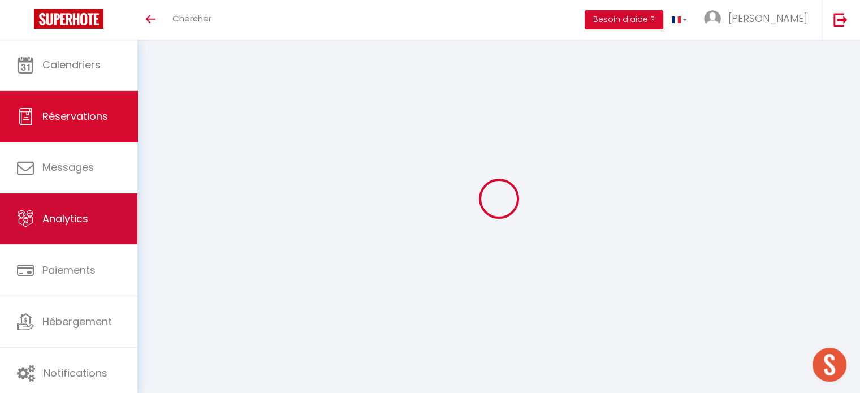
type input "[PERSON_NAME]"
type input "Rouiller"
type input "[EMAIL_ADDRESS][DOMAIN_NAME]"
type input "[PHONE_NUMBER]"
select select "CH"
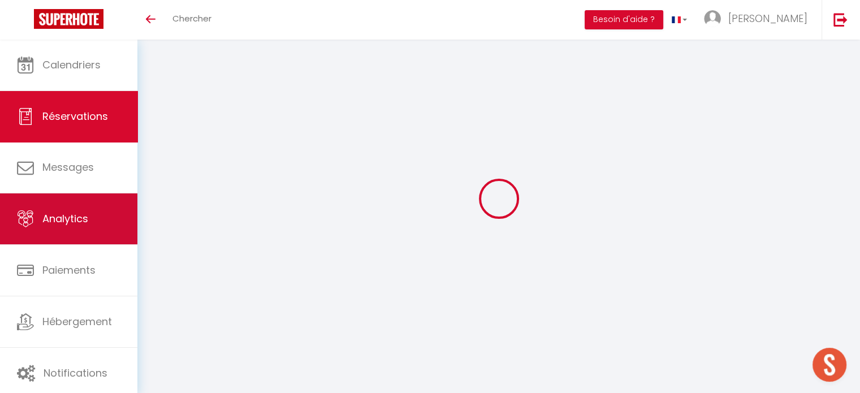
select select "43205"
select select "1"
type input "Lun 22 Décembre 2025"
select select
type input "Ven 02 Janvier 2026"
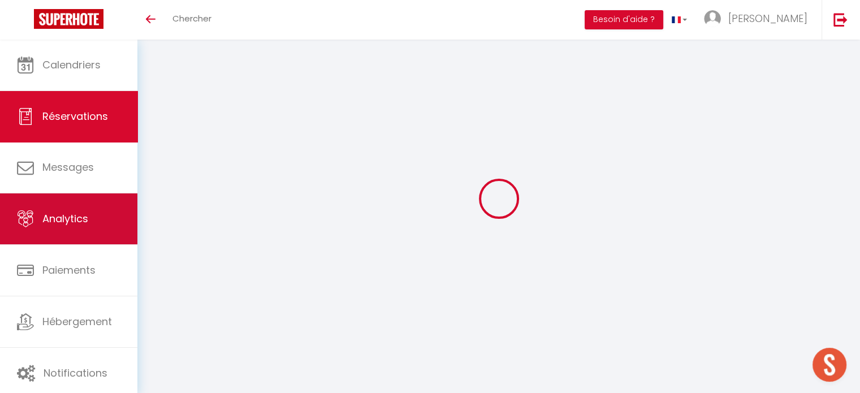
select select
type input "1"
select select "10"
select select
type input "648"
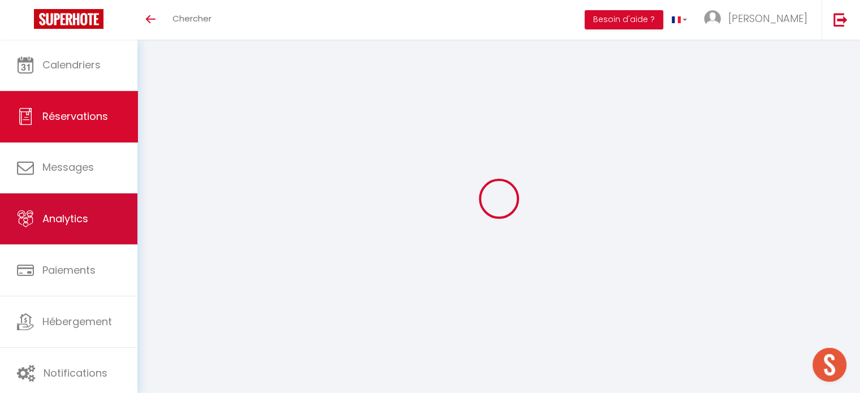
checkbox input "false"
type input "747"
type input "0"
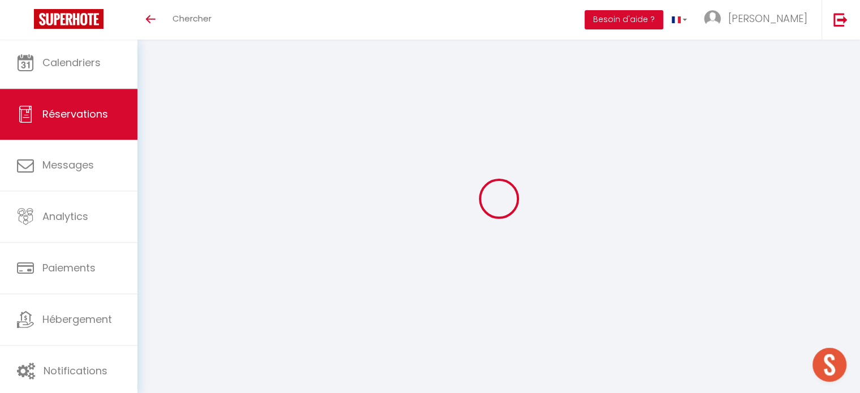
select select
select select "14"
checkbox input "false"
select select
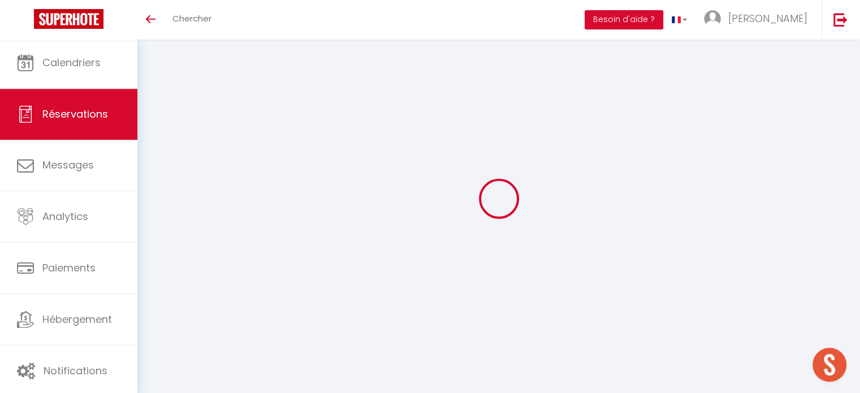
select select
checkbox input "false"
select select
checkbox input "false"
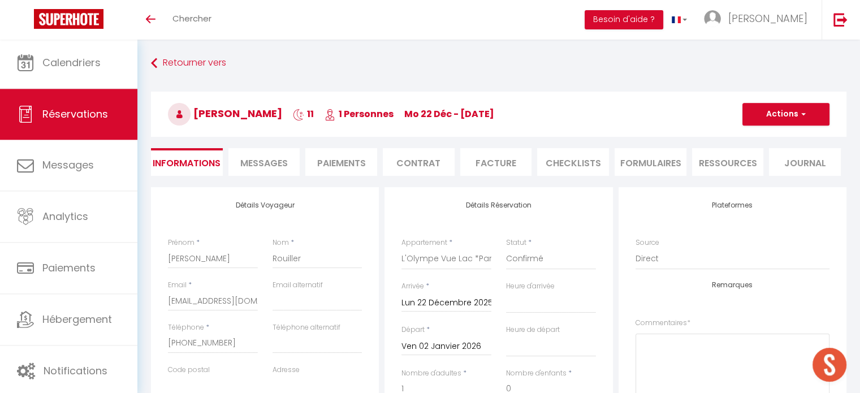
type input "52"
type input "47"
select select
checkbox input "false"
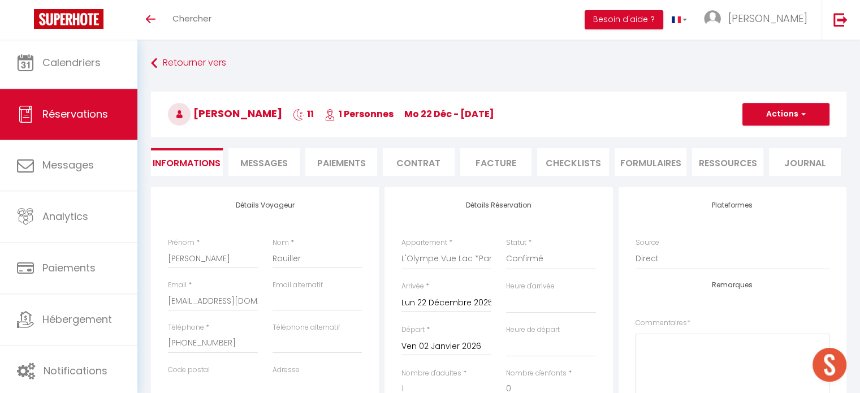
select select
click at [495, 167] on li "Facture" at bounding box center [496, 162] width 72 height 28
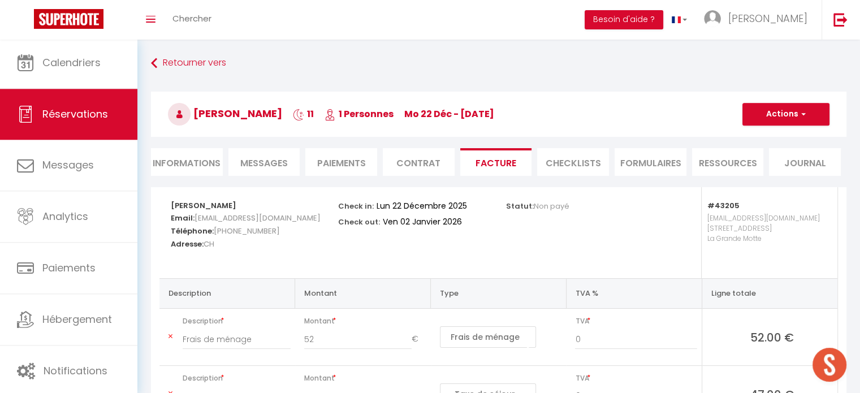
click at [430, 158] on li "Contrat" at bounding box center [419, 162] width 72 height 28
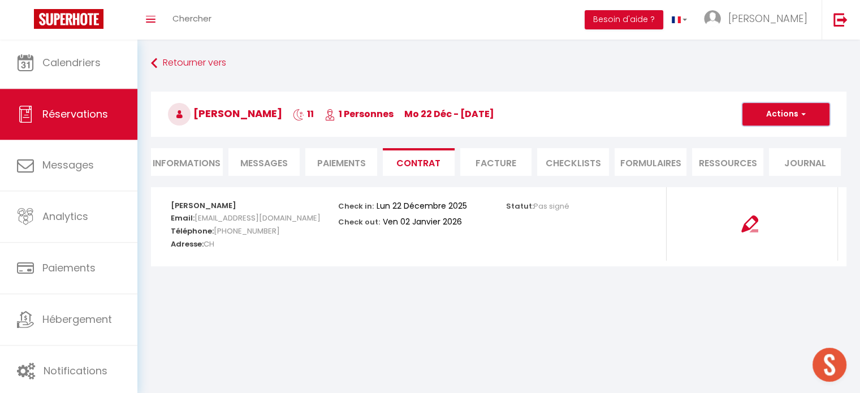
click at [785, 120] on button "Actions" at bounding box center [785, 114] width 87 height 23
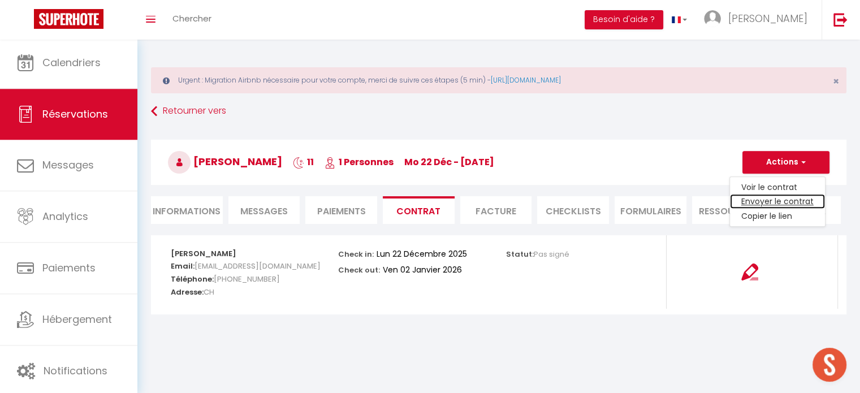
click at [784, 201] on link "Envoyer le contrat" at bounding box center [777, 202] width 95 height 15
type input "[EMAIL_ADDRESS][DOMAIN_NAME]"
type input "Your contract 6922983 - L'Olympe Vue Lac *Parking *Clim *Wifi"
type textarea "Hi, We invite you to click on the following link to sign your rental contract :…"
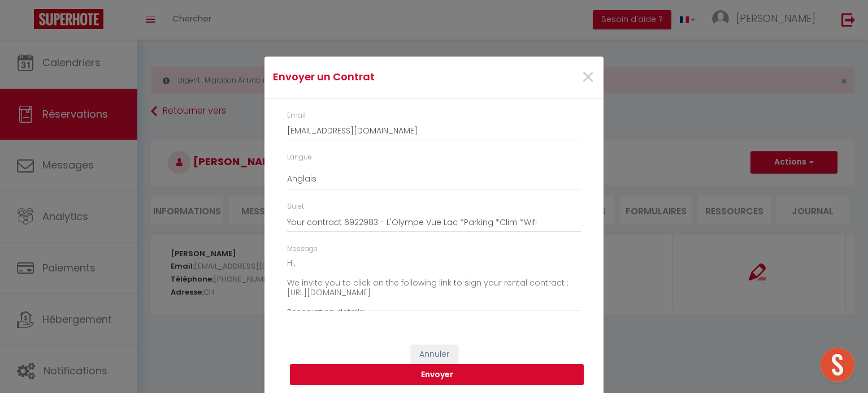
scroll to position [13, 0]
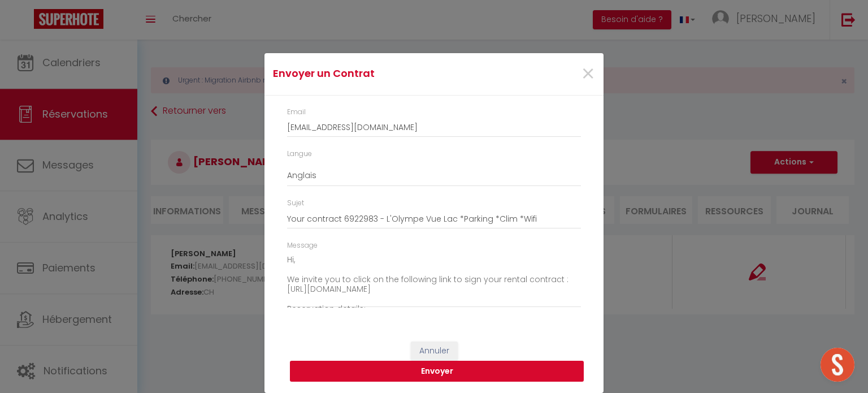
click at [464, 373] on button "Envoyer" at bounding box center [437, 371] width 294 height 21
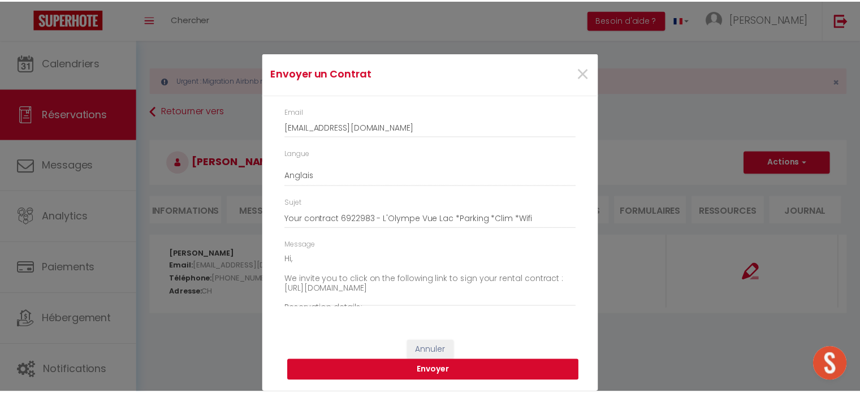
scroll to position [0, 0]
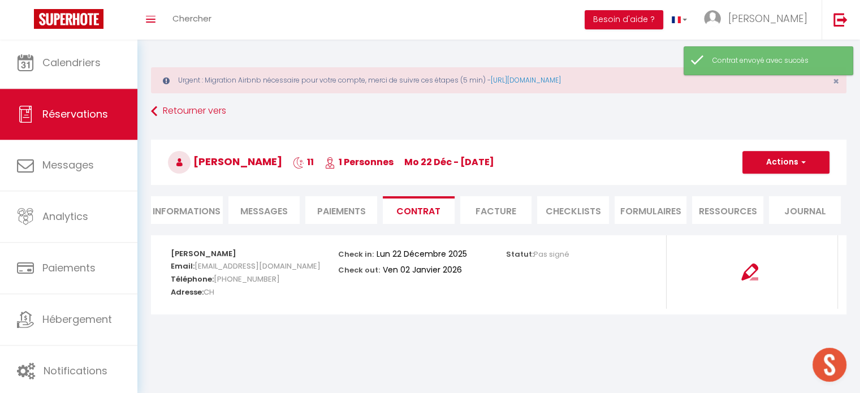
click at [484, 214] on li "Facture" at bounding box center [496, 210] width 72 height 28
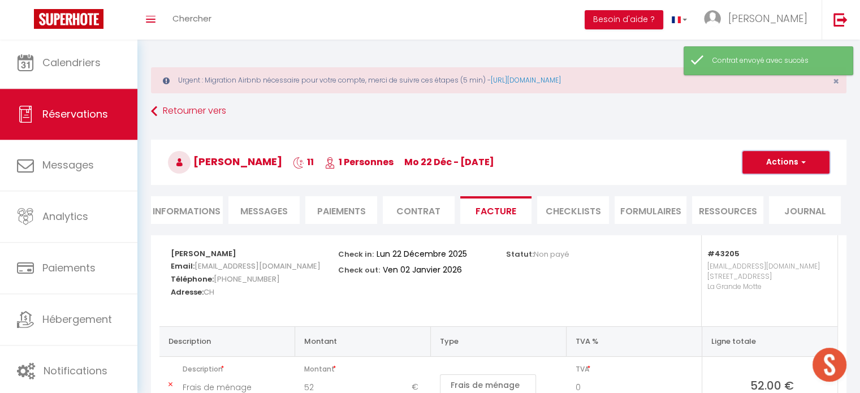
click at [780, 170] on button "Actions" at bounding box center [785, 162] width 87 height 23
click at [767, 217] on link "Envoyer la facture" at bounding box center [777, 216] width 95 height 15
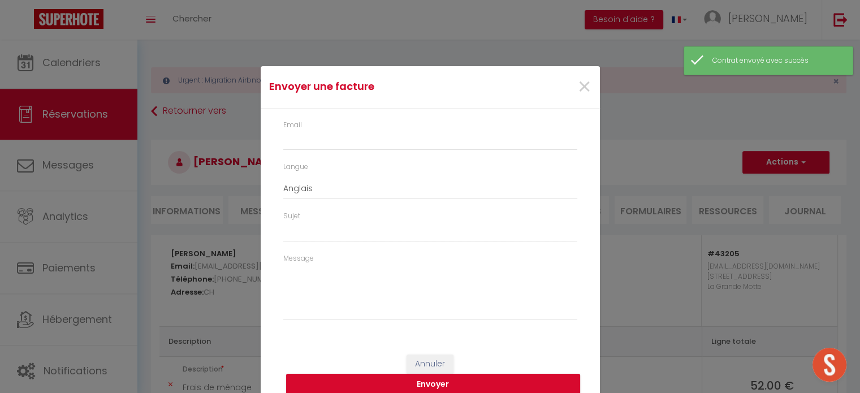
type input "[EMAIL_ADDRESS][DOMAIN_NAME]"
type input "Your invoice 6922983 - L'Olympe Vue Lac *Parking *Clim *Wifi"
type textarea "Hi, Here is the link to download your invoice: [URL][DOMAIN_NAME] Reservation d…"
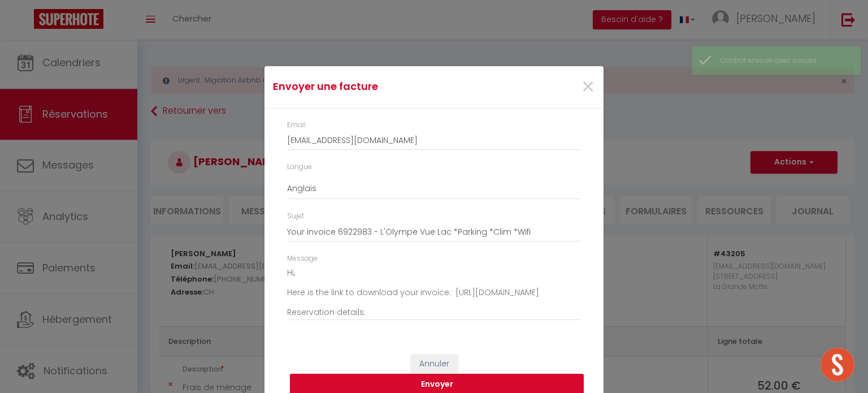
click at [409, 379] on button "Envoyer" at bounding box center [437, 384] width 294 height 21
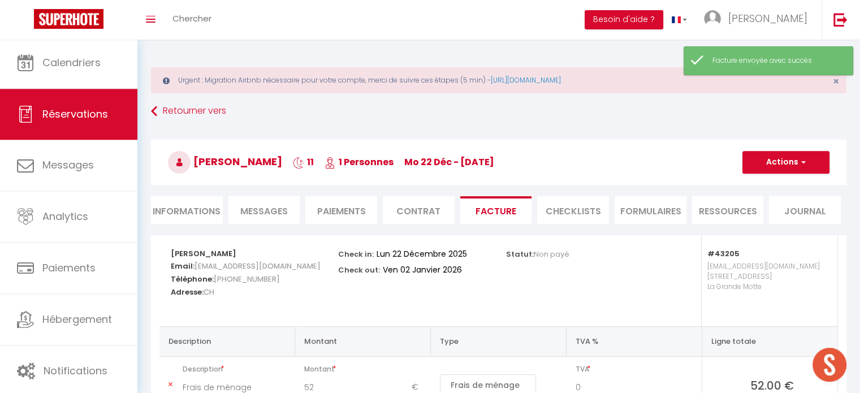
click at [335, 204] on li "Paiements" at bounding box center [341, 210] width 72 height 28
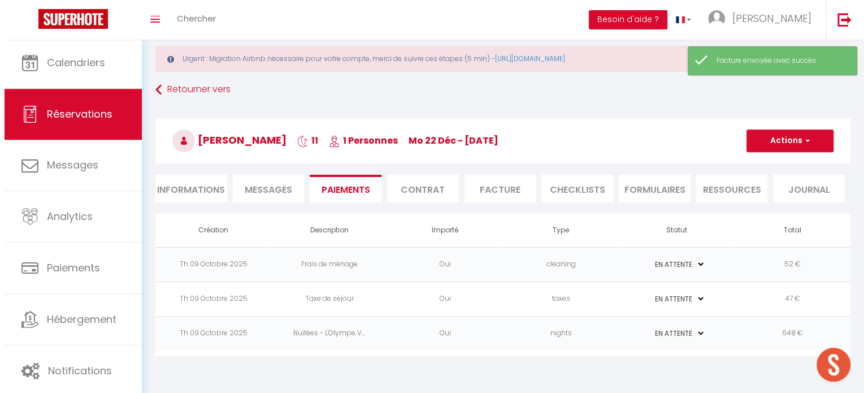
scroll to position [40, 0]
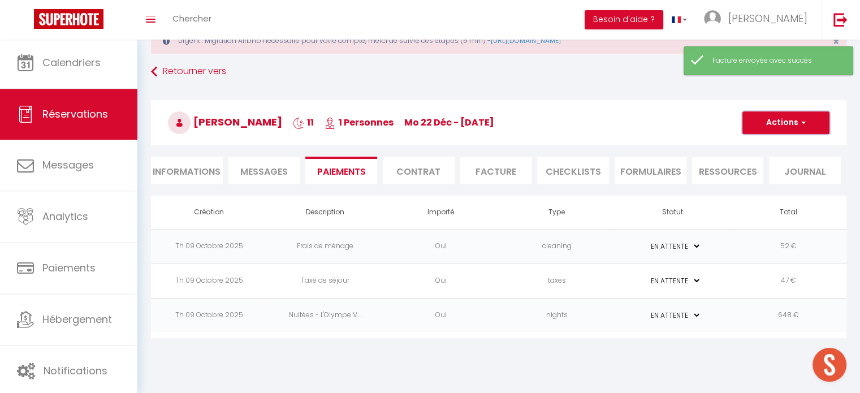
click at [784, 124] on button "Actions" at bounding box center [785, 122] width 87 height 23
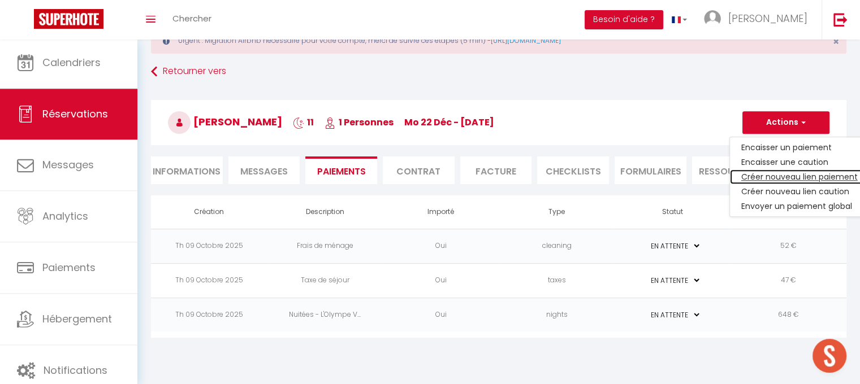
click at [776, 178] on link "Créer nouveau lien paiement" at bounding box center [799, 177] width 139 height 15
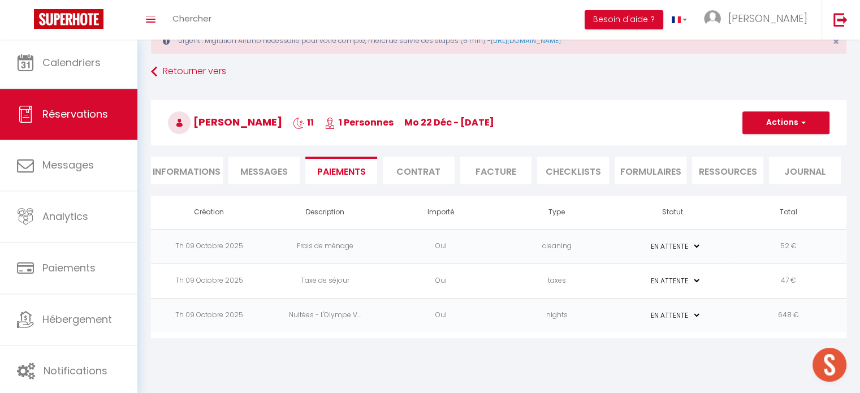
select select "nights"
type input "[EMAIL_ADDRESS][DOMAIN_NAME]"
select select "8386"
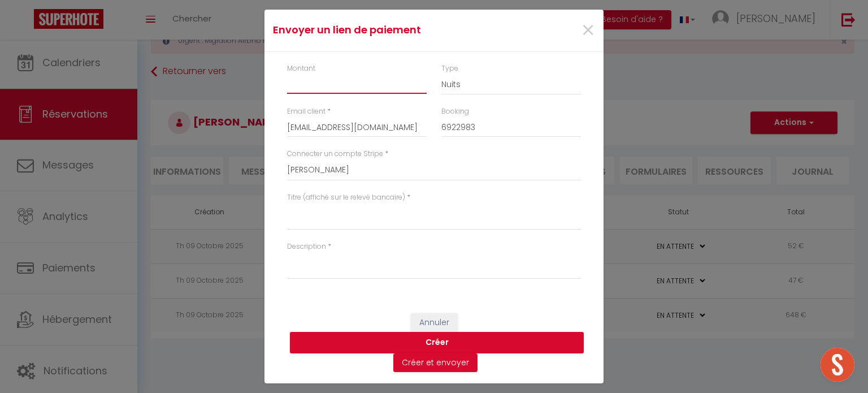
click at [353, 93] on input "Montant" at bounding box center [357, 84] width 140 height 20
type input "747"
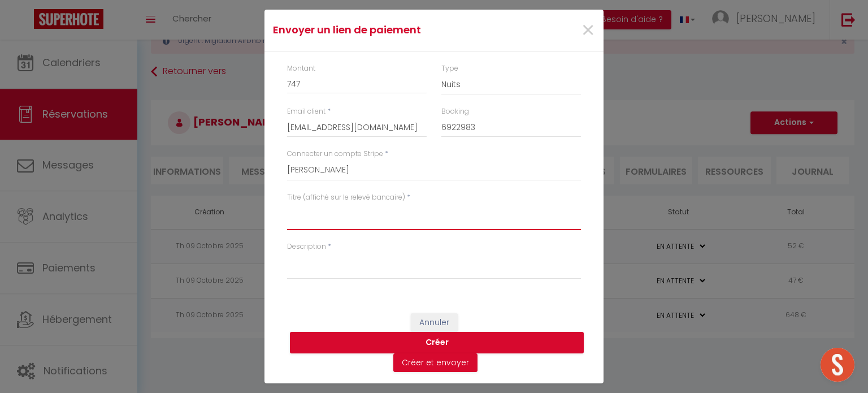
click at [407, 229] on textarea "Titre (affiché sur le relevé bancaire)" at bounding box center [434, 216] width 294 height 27
type textarea "Séjour l'OLYMPE"
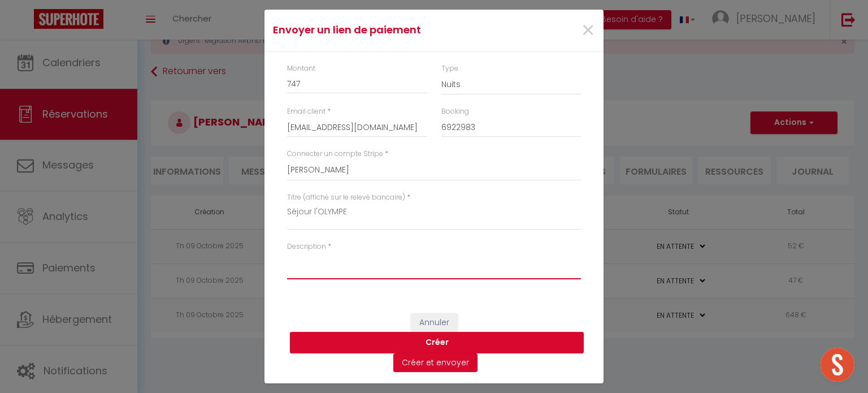
click at [399, 265] on textarea "Description" at bounding box center [434, 265] width 294 height 27
type textarea "Séjour à l'Olympe du 22 décembre 2025 au 2 janvier 2026"
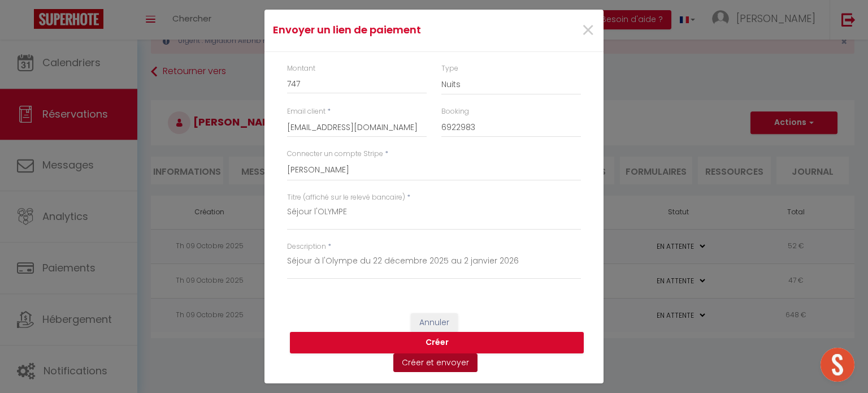
click at [434, 359] on button "Créer et envoyer" at bounding box center [436, 362] width 84 height 19
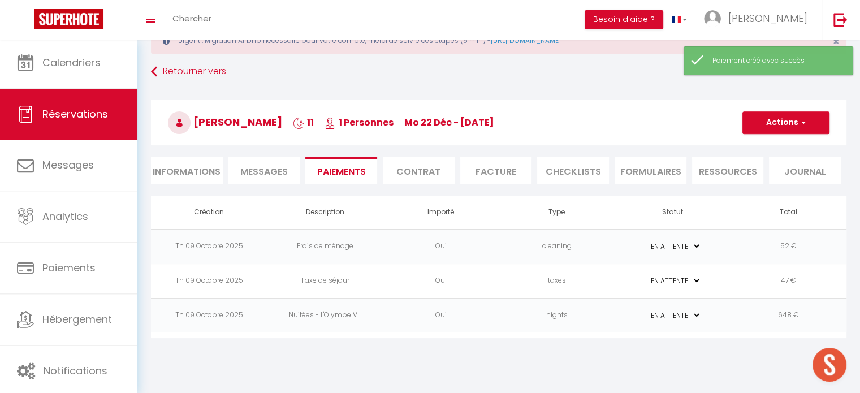
type input "[EMAIL_ADDRESS][DOMAIN_NAME]"
type input "Payment request"
type textarea "Hi, We invite you to click on the link below to make the payment: Title : Séjou…"
select select "0"
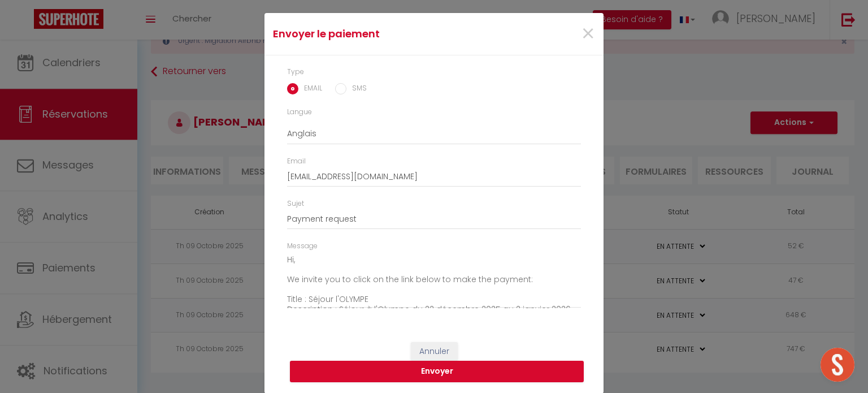
scroll to position [57, 0]
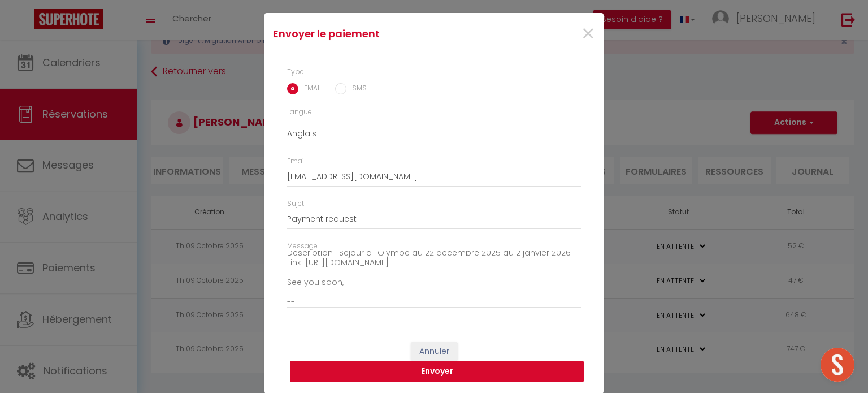
click at [466, 377] on button "Envoyer" at bounding box center [437, 371] width 294 height 21
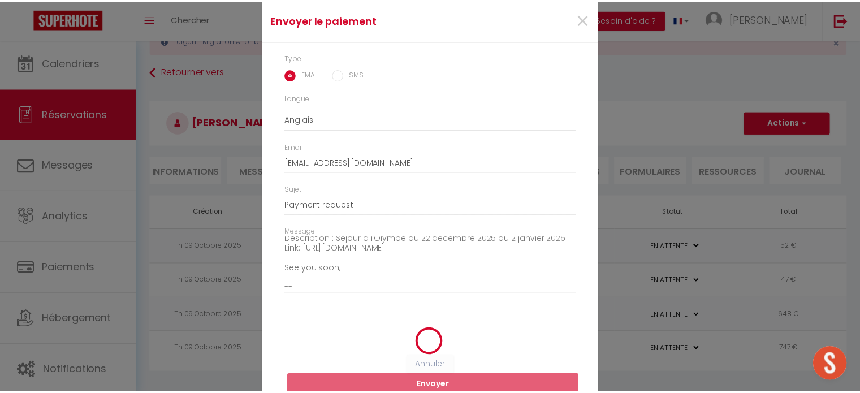
scroll to position [19, 0]
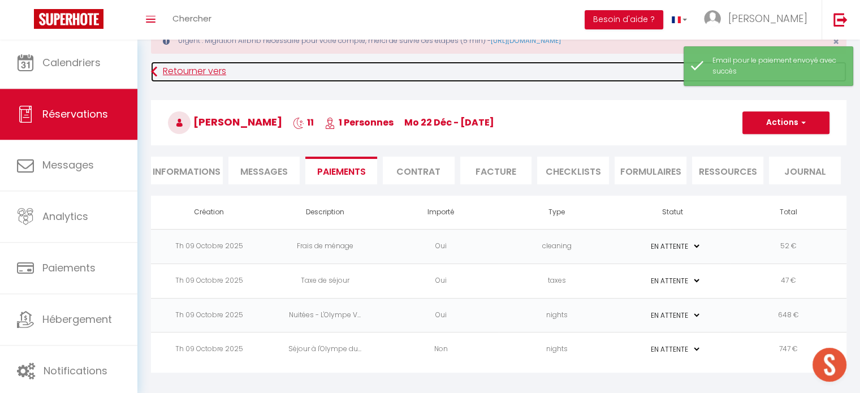
click at [179, 72] on link "Retourner vers" at bounding box center [498, 72] width 695 height 20
select select
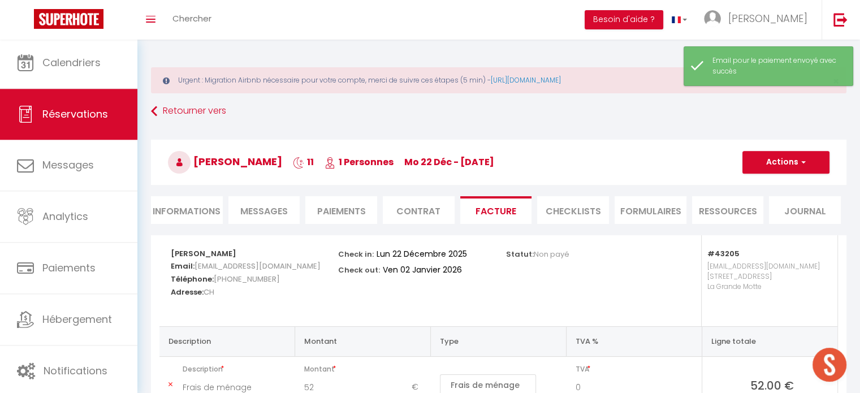
click at [188, 208] on li "Informations" at bounding box center [187, 210] width 72 height 28
select select
